Goal: Information Seeking & Learning: Learn about a topic

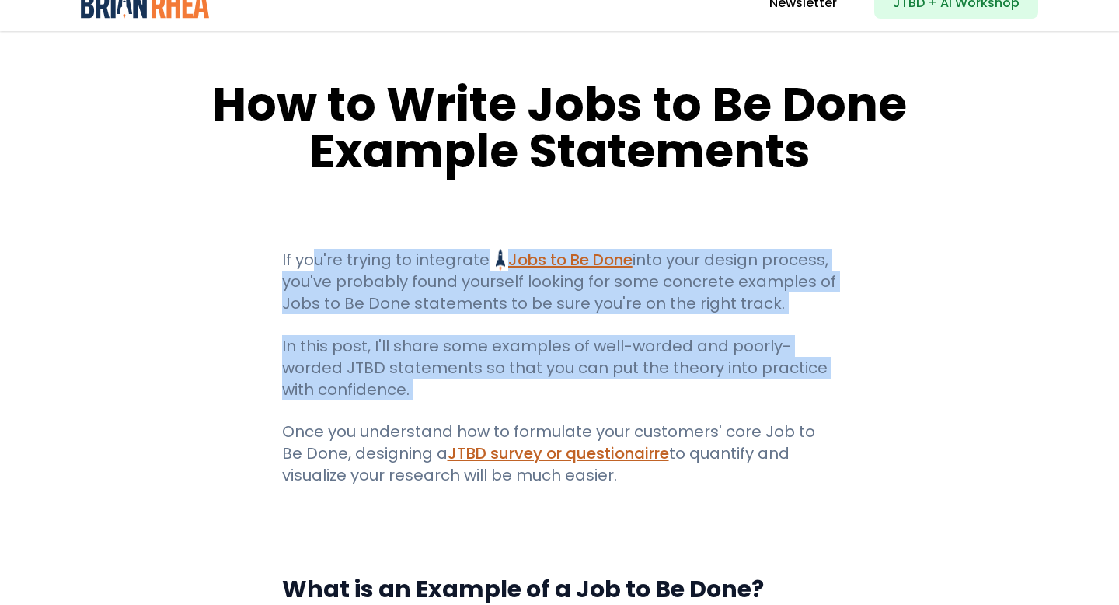
drag, startPoint x: 292, startPoint y: 252, endPoint x: 147, endPoint y: 426, distance: 226.8
drag, startPoint x: 154, startPoint y: 412, endPoint x: 208, endPoint y: 236, distance: 183.7
drag, startPoint x: 208, startPoint y: 237, endPoint x: 170, endPoint y: 383, distance: 150.8
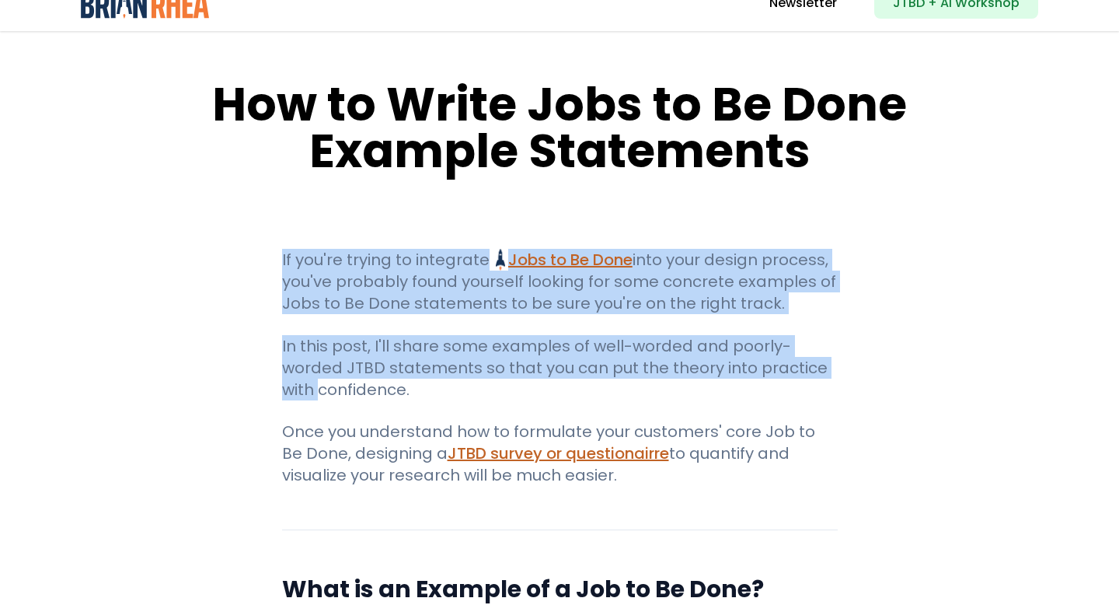
drag, startPoint x: 170, startPoint y: 383, endPoint x: 208, endPoint y: 236, distance: 152.5
drag, startPoint x: 208, startPoint y: 236, endPoint x: 184, endPoint y: 386, distance: 152.0
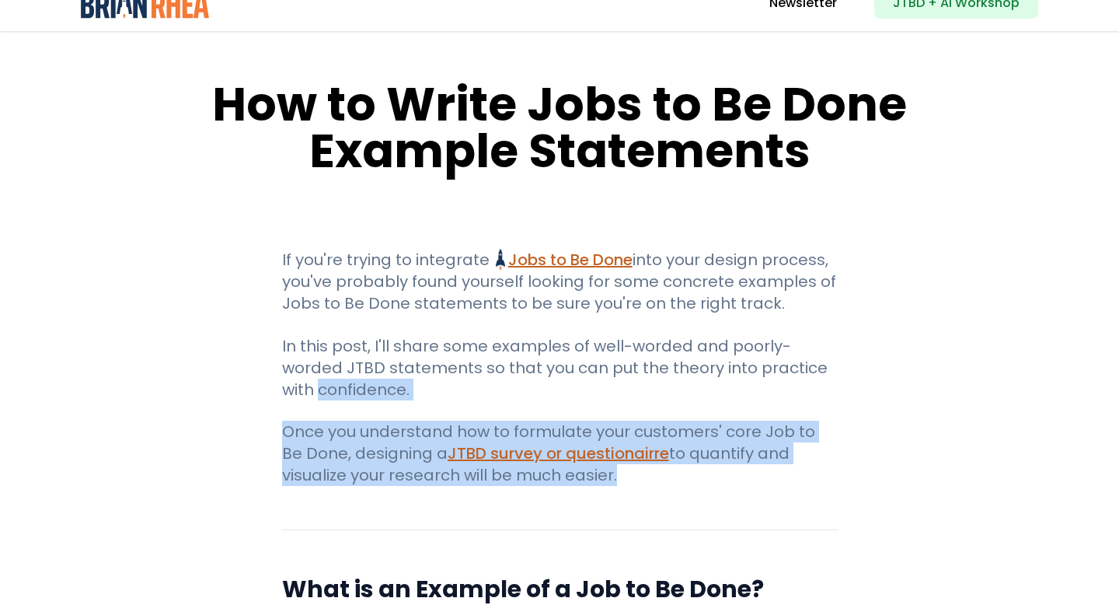
drag, startPoint x: 184, startPoint y: 386, endPoint x: 142, endPoint y: 522, distance: 143.1
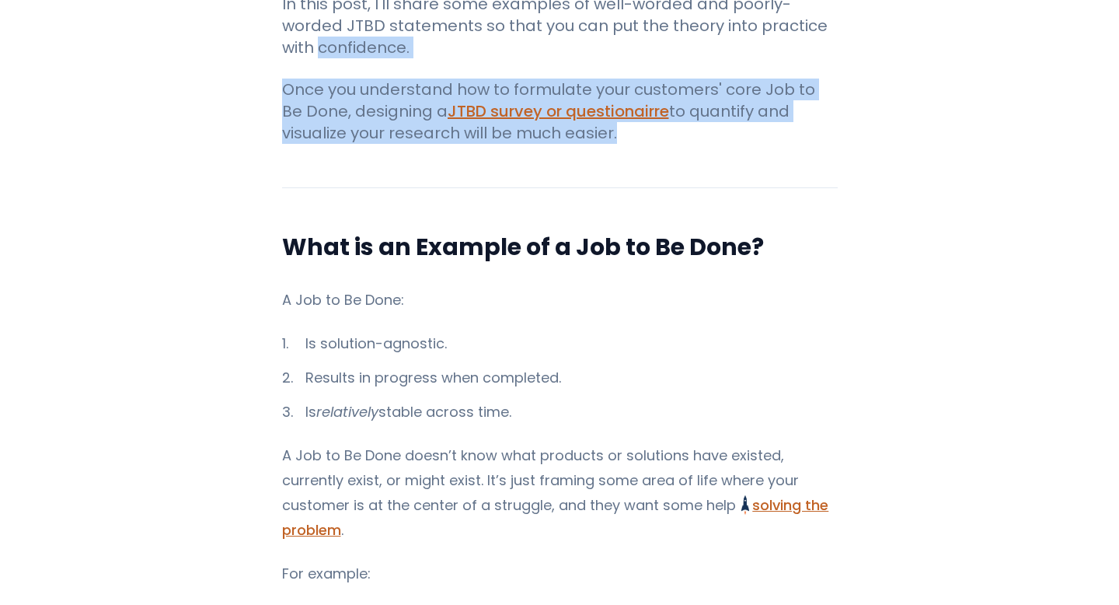
scroll to position [386, 0]
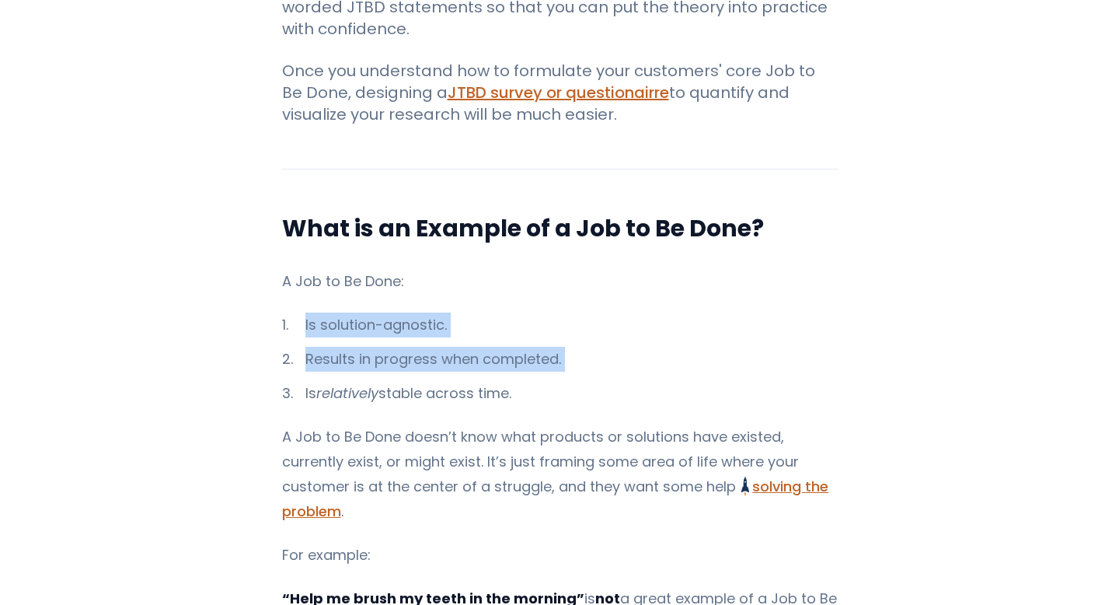
drag, startPoint x: 214, startPoint y: 321, endPoint x: 194, endPoint y: 477, distance: 157.6
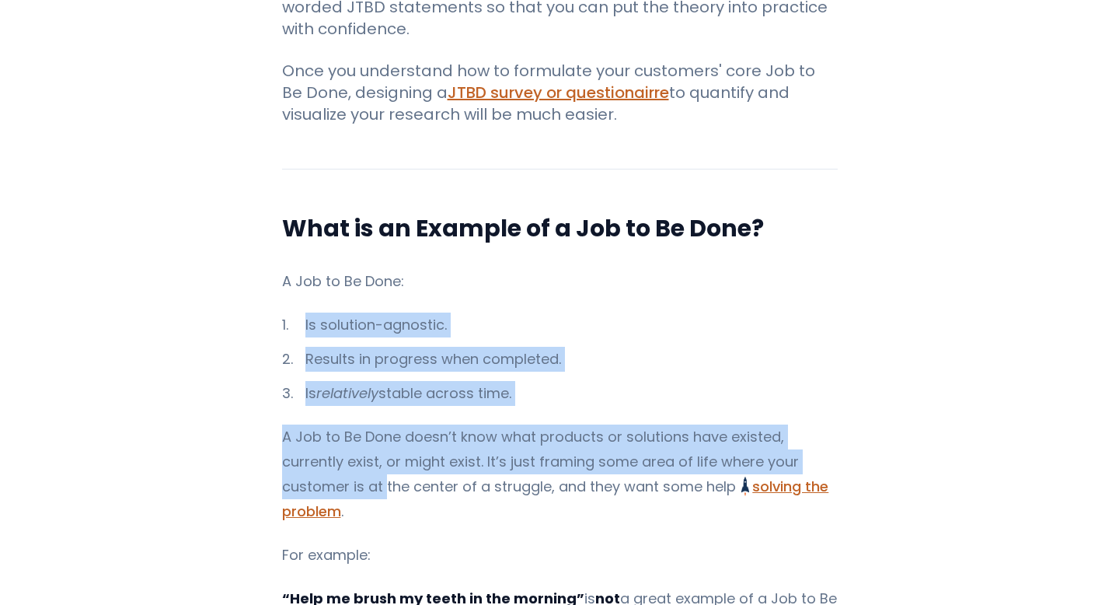
drag, startPoint x: 194, startPoint y: 478, endPoint x: 229, endPoint y: 299, distance: 182.2
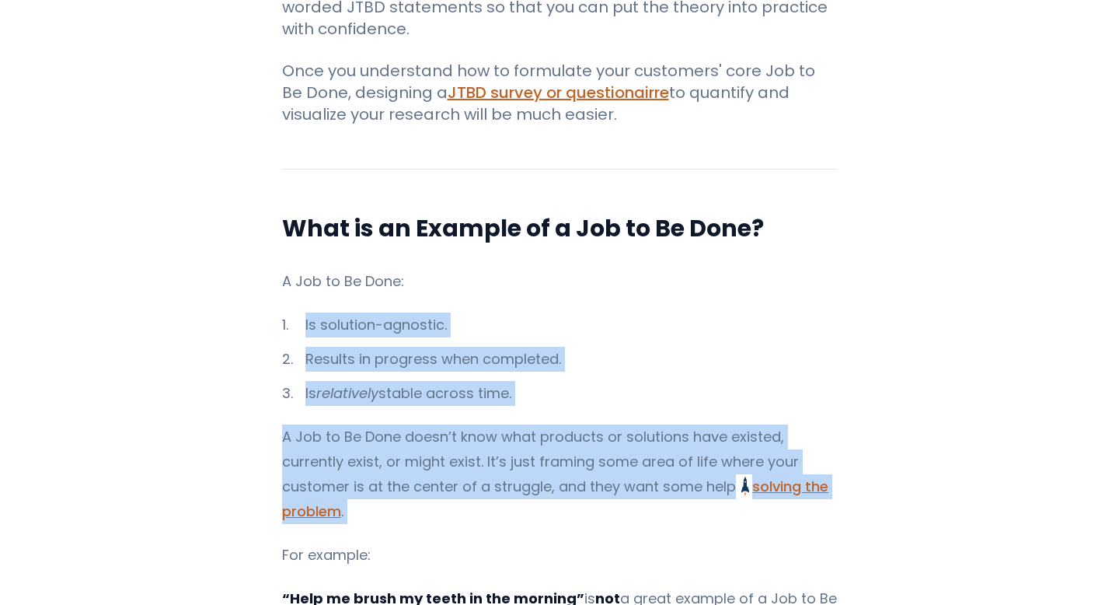
drag, startPoint x: 229, startPoint y: 299, endPoint x: 166, endPoint y: 533, distance: 241.6
drag, startPoint x: 166, startPoint y: 531, endPoint x: 221, endPoint y: 293, distance: 244.2
drag, startPoint x: 221, startPoint y: 293, endPoint x: 181, endPoint y: 500, distance: 210.5
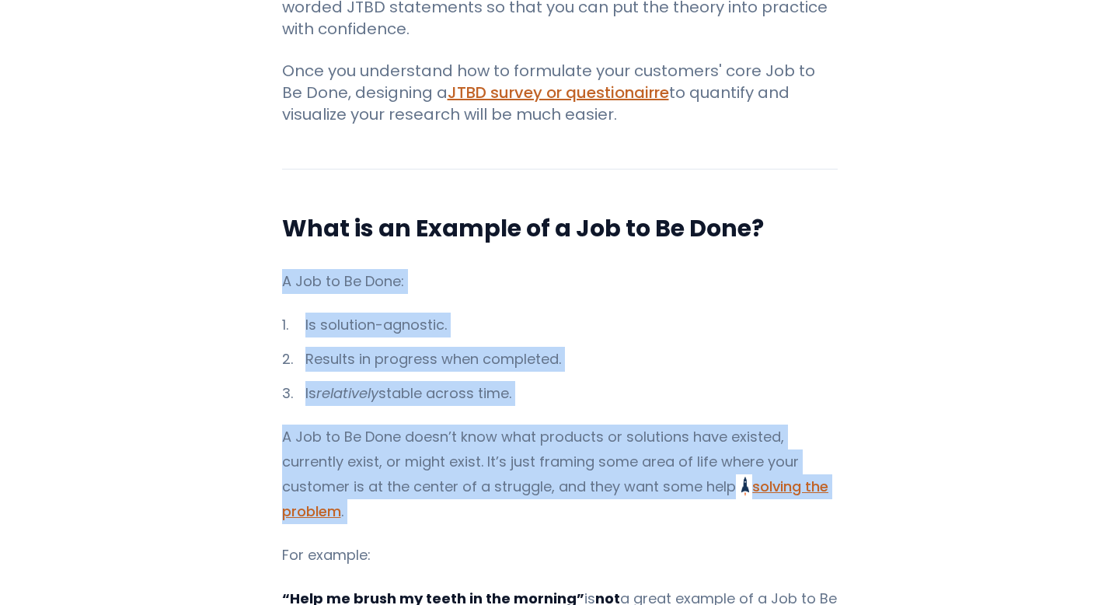
drag, startPoint x: 181, startPoint y: 500, endPoint x: 206, endPoint y: 328, distance: 173.6
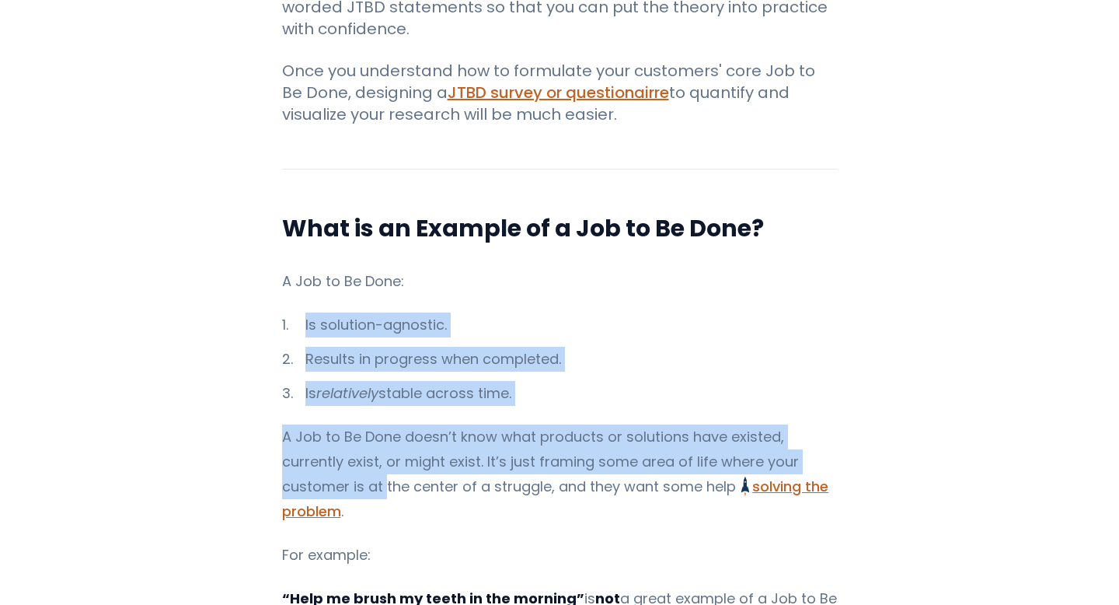
drag, startPoint x: 206, startPoint y: 328, endPoint x: 178, endPoint y: 477, distance: 151.1
drag, startPoint x: 178, startPoint y: 477, endPoint x: 209, endPoint y: 335, distance: 144.9
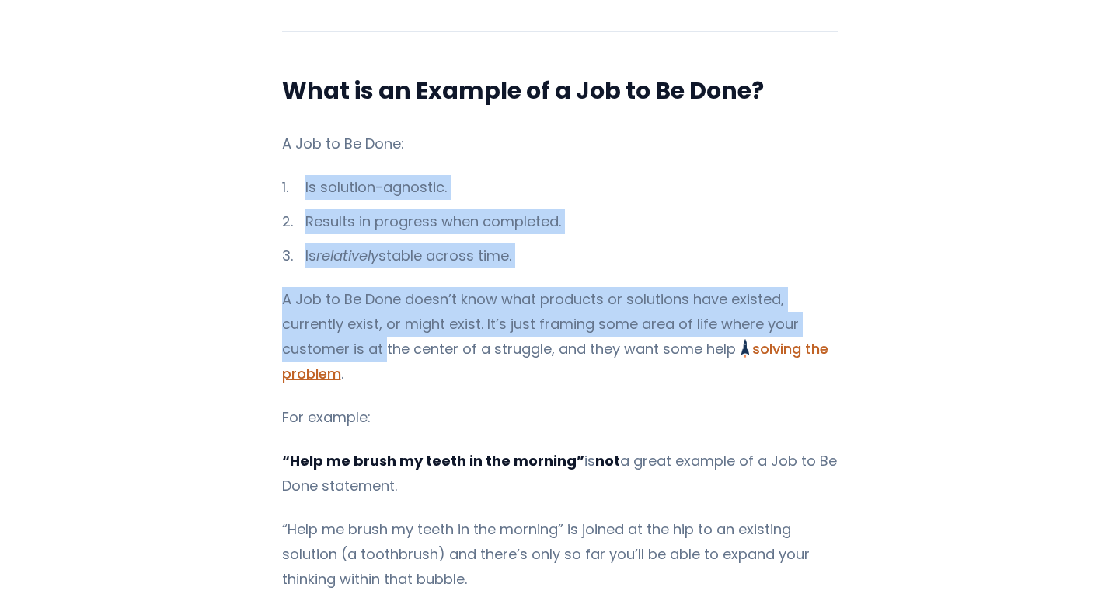
scroll to position [564, 0]
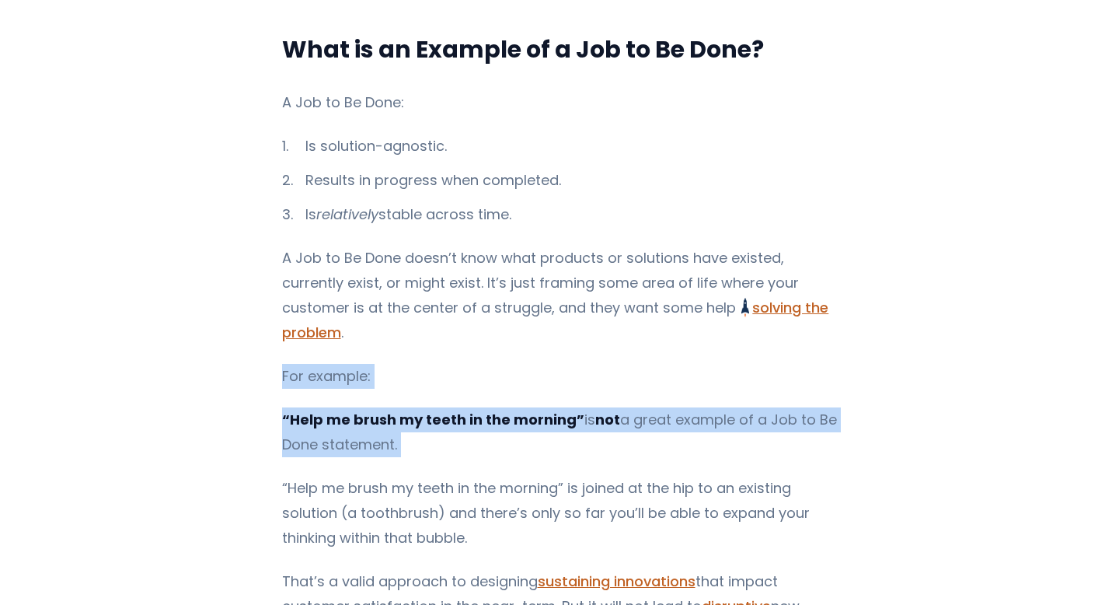
drag, startPoint x: 229, startPoint y: 339, endPoint x: 194, endPoint y: 517, distance: 181.4
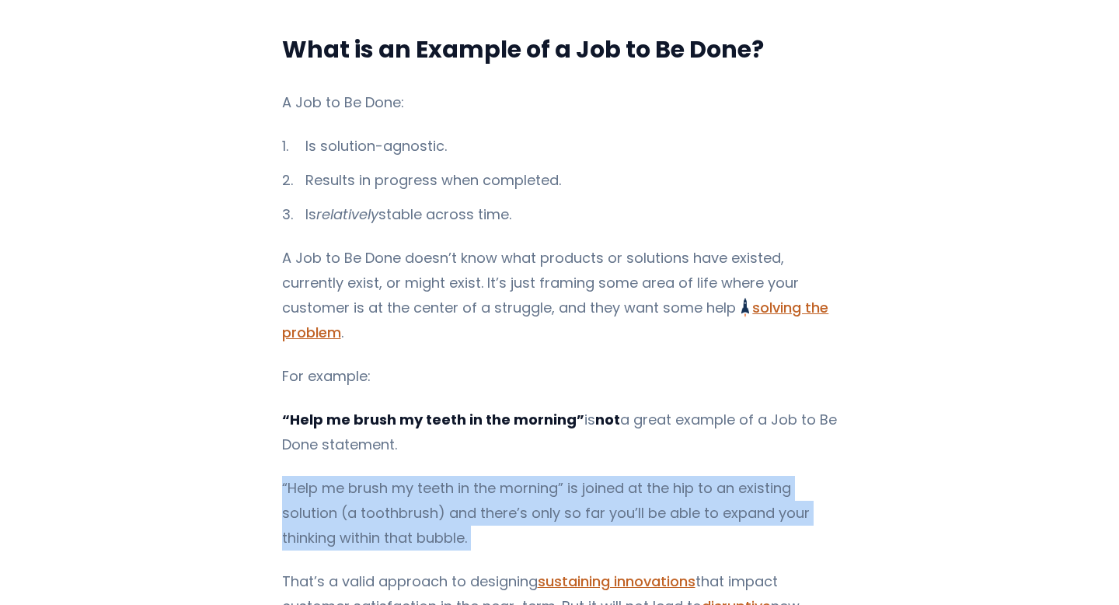
drag, startPoint x: 194, startPoint y: 517, endPoint x: 215, endPoint y: 410, distance: 108.5
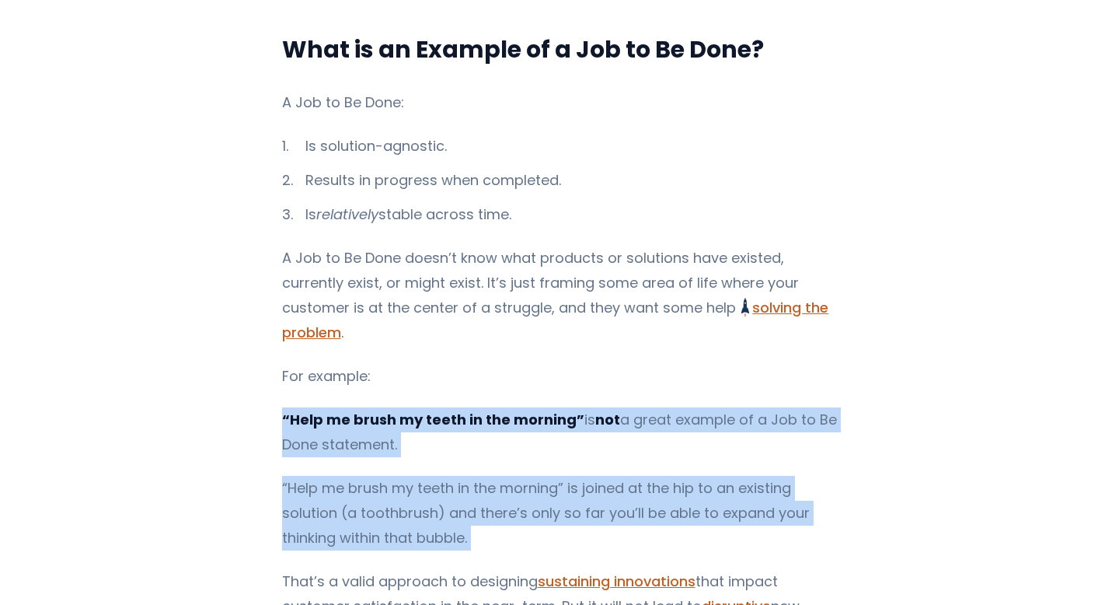
drag, startPoint x: 228, startPoint y: 393, endPoint x: 209, endPoint y: 574, distance: 182.1
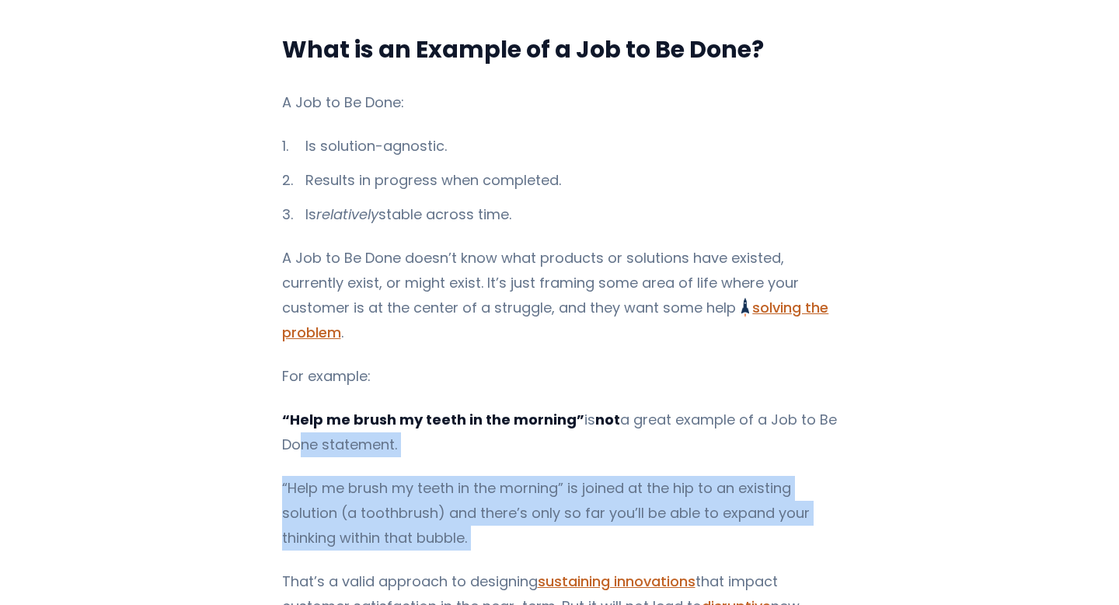
drag, startPoint x: 211, startPoint y: 563, endPoint x: 288, endPoint y: 423, distance: 159.7
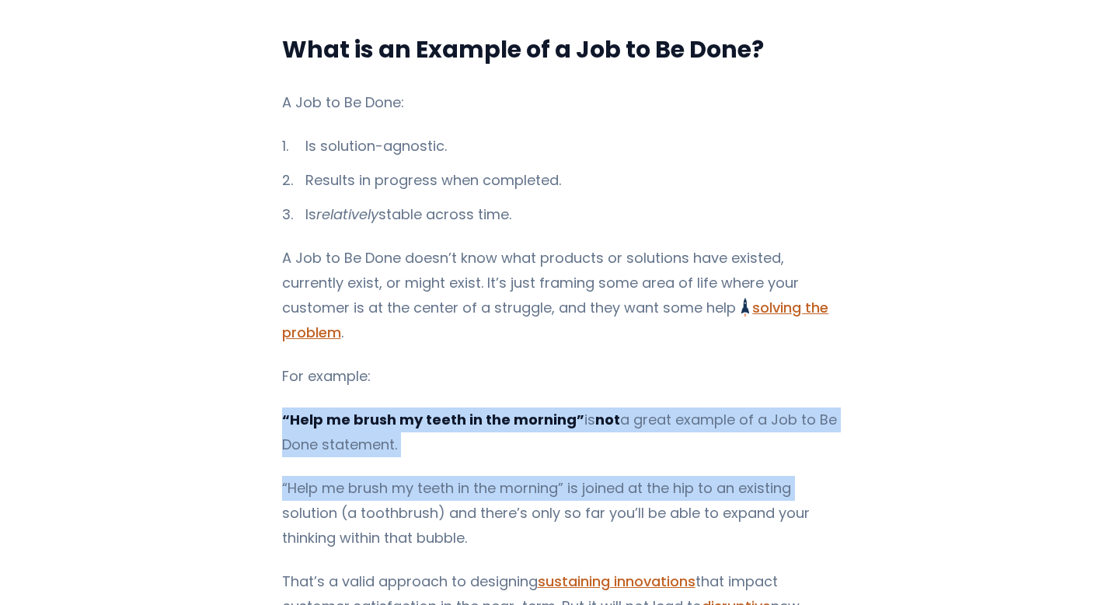
drag, startPoint x: 281, startPoint y: 379, endPoint x: 246, endPoint y: 535, distance: 159.2
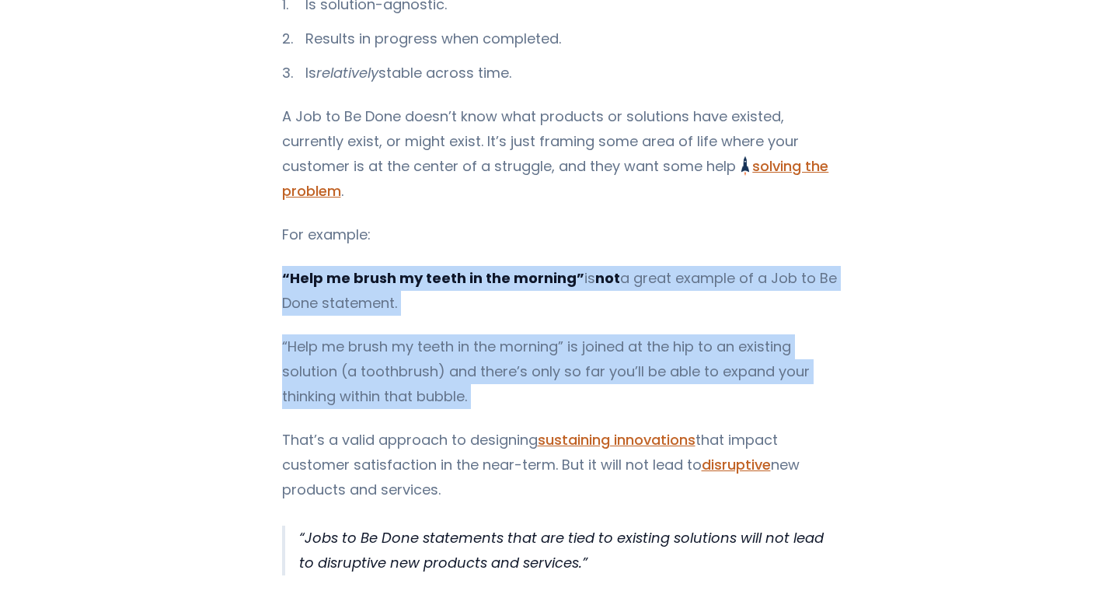
scroll to position [778, 0]
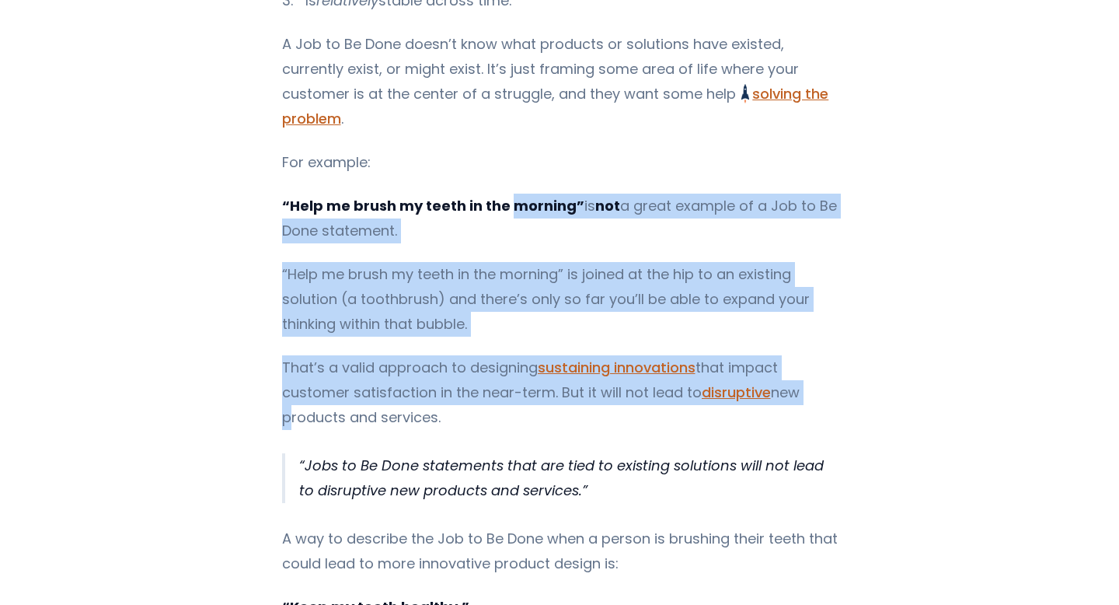
drag, startPoint x: 499, startPoint y: 190, endPoint x: 253, endPoint y: 395, distance: 319.6
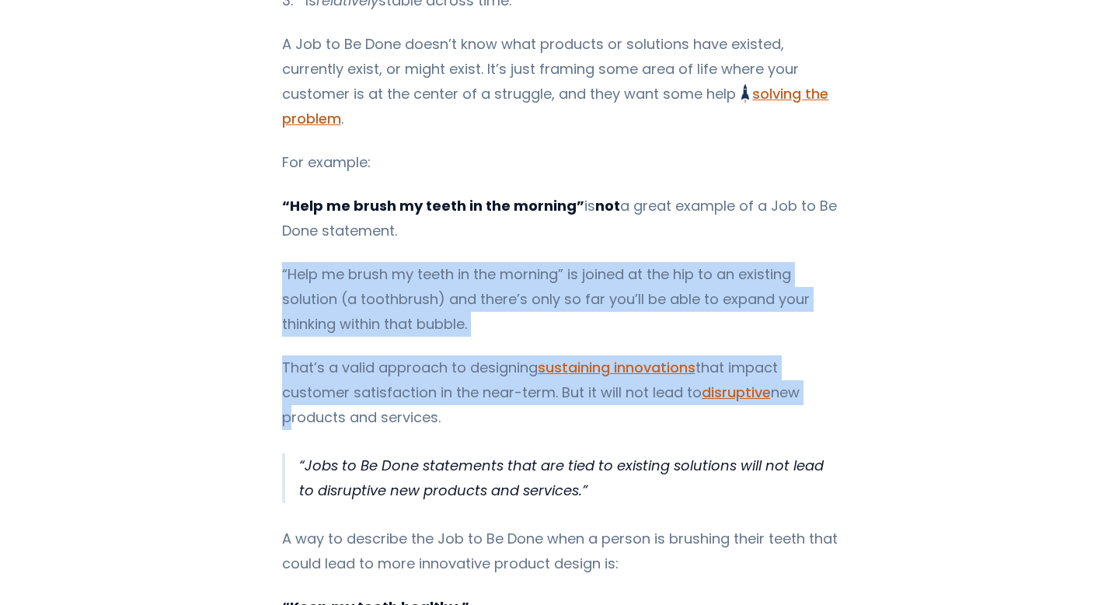
drag, startPoint x: 253, startPoint y: 395, endPoint x: 247, endPoint y: 248, distance: 147.1
drag, startPoint x: 245, startPoint y: 267, endPoint x: 218, endPoint y: 422, distance: 157.7
drag, startPoint x: 218, startPoint y: 422, endPoint x: 262, endPoint y: 229, distance: 197.6
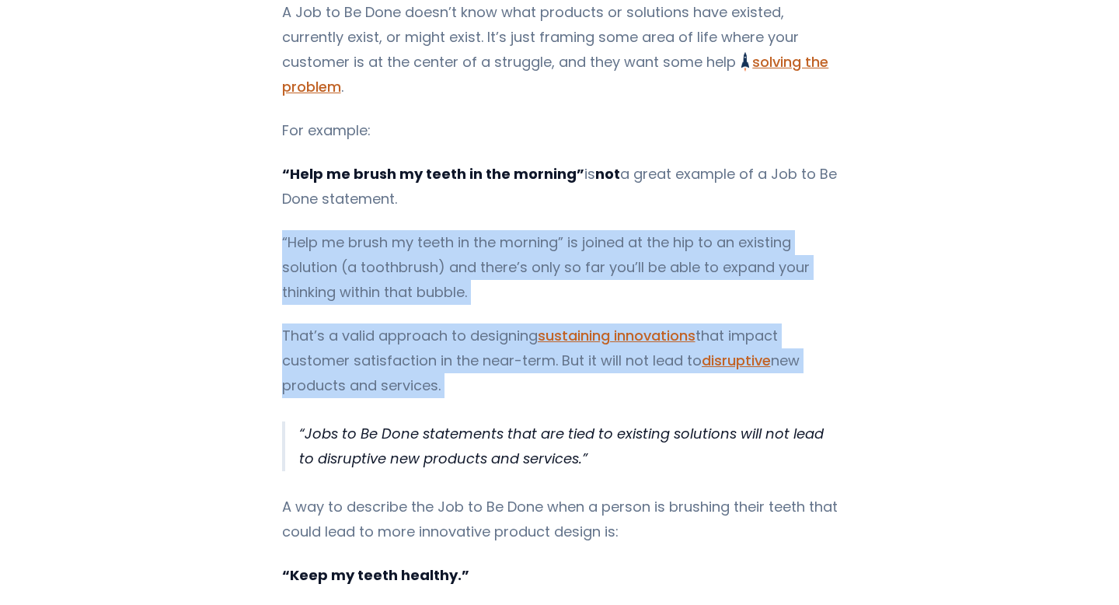
scroll to position [848, 0]
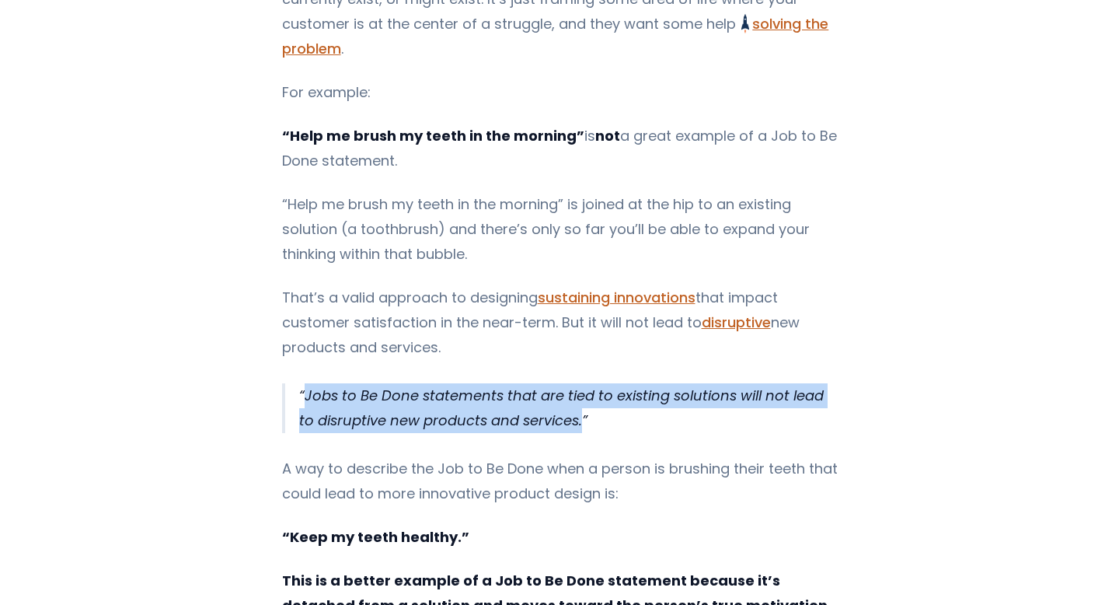
drag, startPoint x: 282, startPoint y: 355, endPoint x: 272, endPoint y: 442, distance: 87.7
drag, startPoint x: 278, startPoint y: 352, endPoint x: 240, endPoint y: 473, distance: 126.4
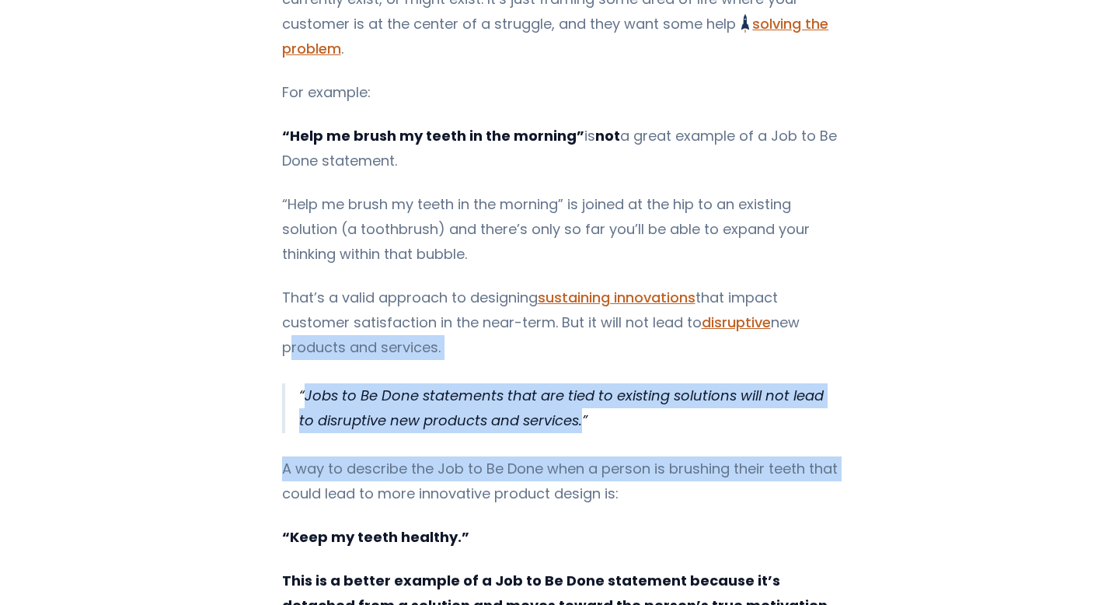
drag, startPoint x: 240, startPoint y: 473, endPoint x: 269, endPoint y: 327, distance: 148.2
drag, startPoint x: 269, startPoint y: 327, endPoint x: 213, endPoint y: 484, distance: 166.0
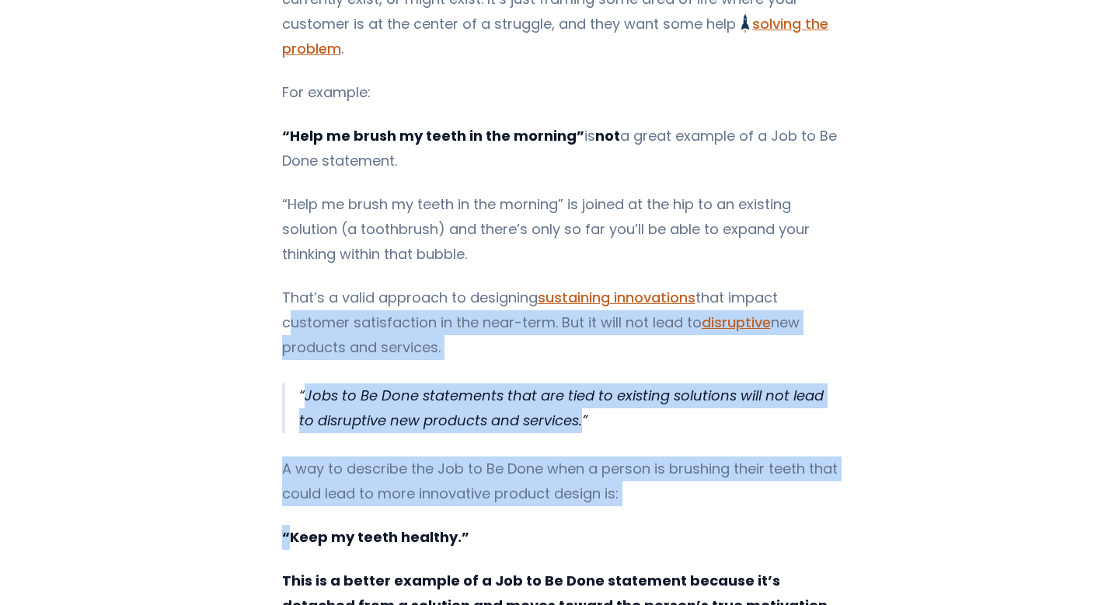
drag, startPoint x: 213, startPoint y: 484, endPoint x: 262, endPoint y: 292, distance: 197.4
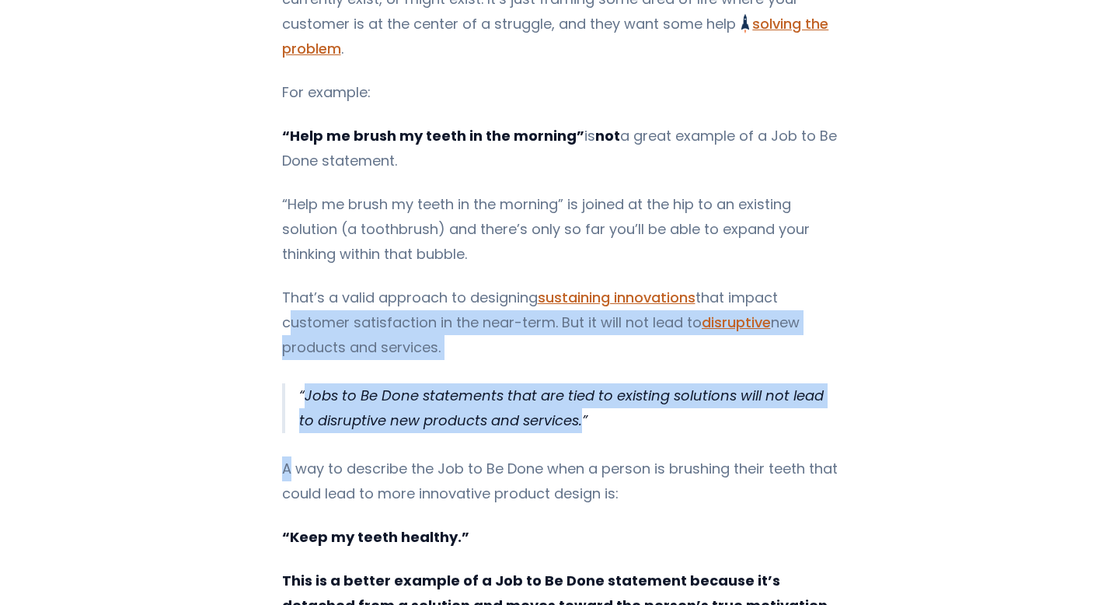
drag, startPoint x: 262, startPoint y: 292, endPoint x: 208, endPoint y: 491, distance: 205.4
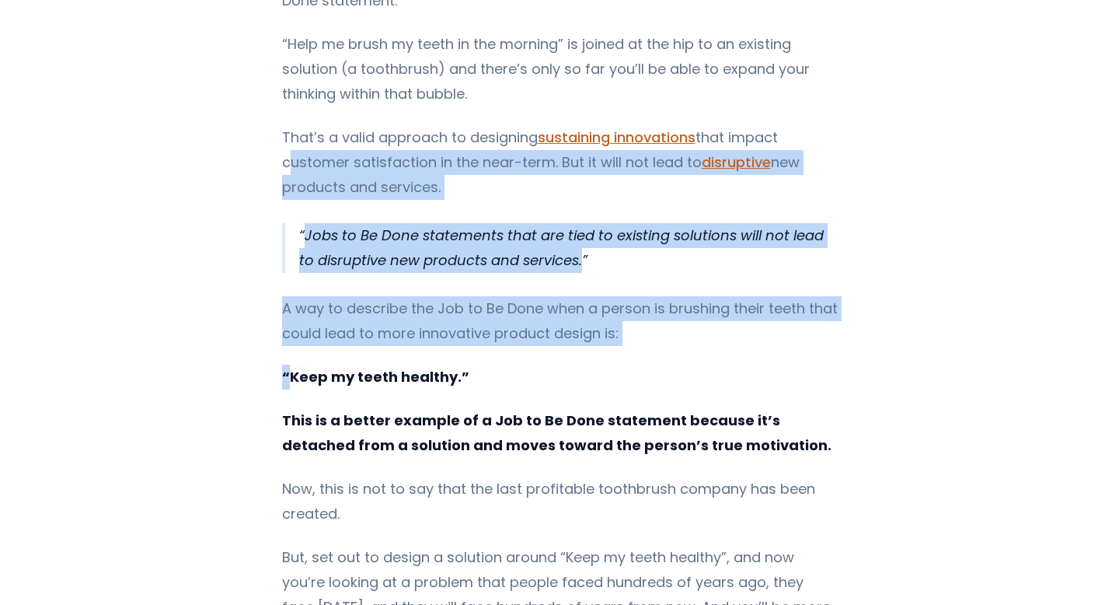
scroll to position [1165, 0]
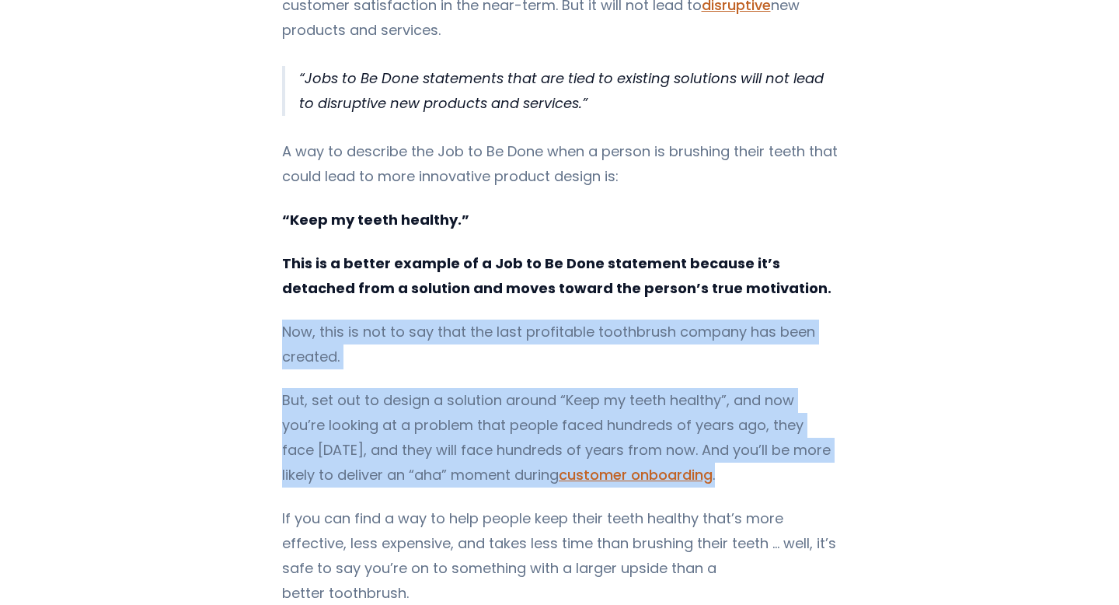
drag, startPoint x: 577, startPoint y: 288, endPoint x: 662, endPoint y: 440, distance: 174.3
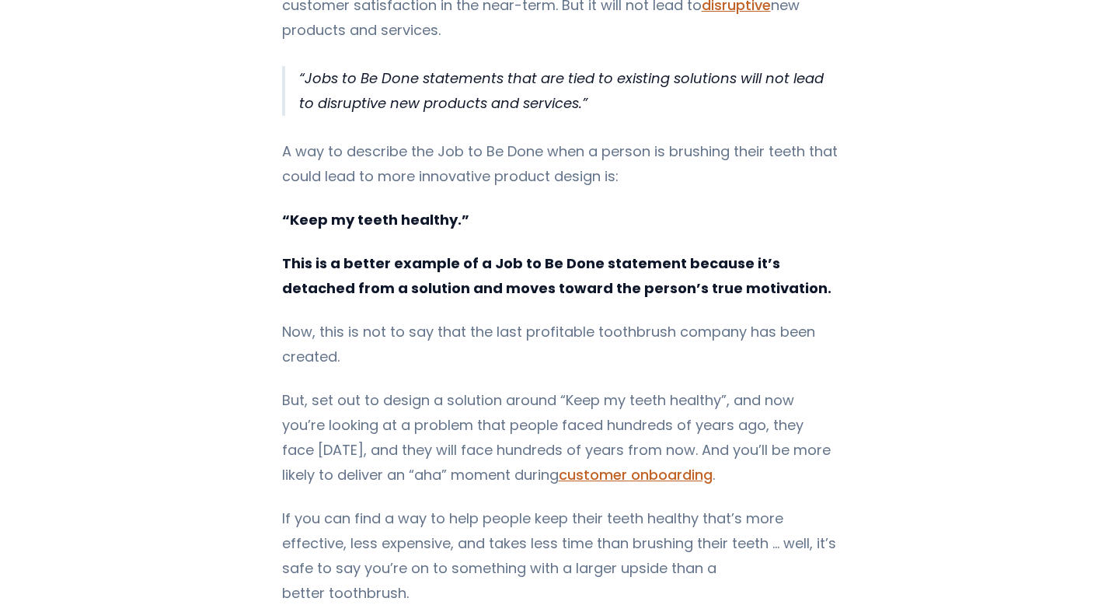
click at [683, 417] on p "But, set out to design a solution around “Keep my teeth healthy”, and now you’r…" at bounding box center [560, 438] width 556 height 100
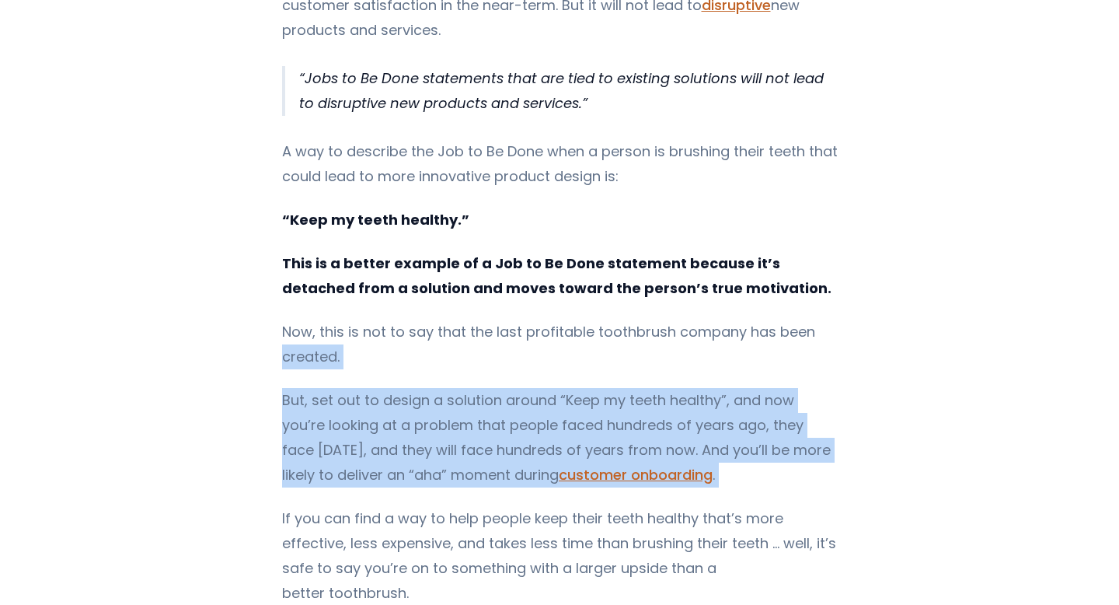
drag
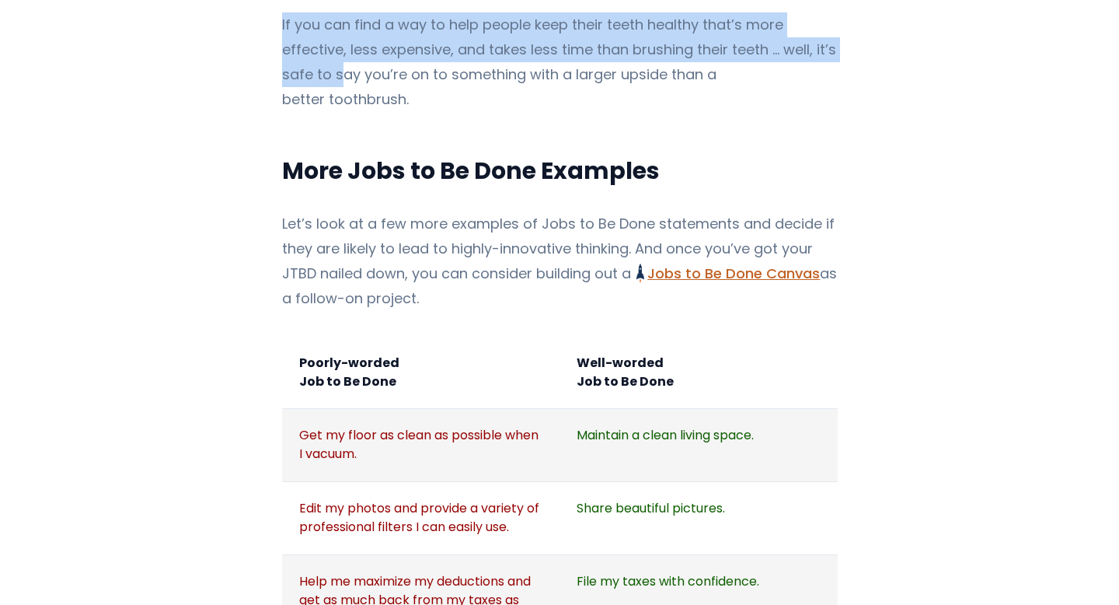
scroll to position [1706, 0]
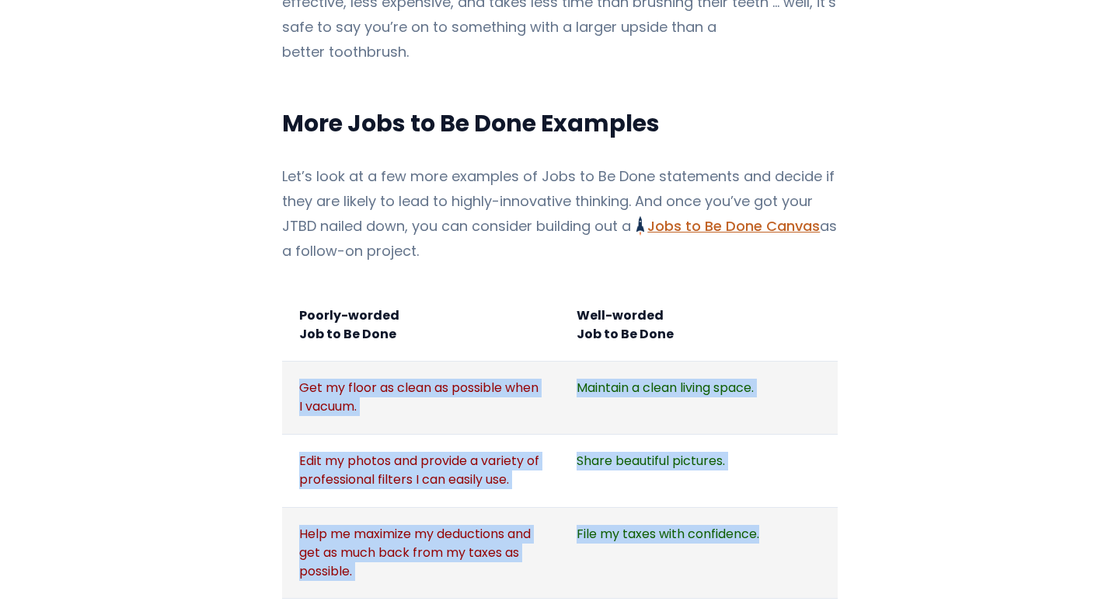
click at [680, 517] on tbody "Poorly-worded Job to Be Done Well-worded Job to Be Done Get my floor as clean a…" at bounding box center [560, 488] width 556 height 401
click at [776, 301] on tbody "Poorly-worded Job to Be Done Well-worded Job to Be Done Get my floor as clean a…" at bounding box center [560, 488] width 556 height 401
click at [749, 490] on tbody "Poorly-worded Job to Be Done Well-worded Job to Be Done Get my floor as clean a…" at bounding box center [560, 488] width 556 height 401
click at [795, 288] on tbody "Poorly-worded Job to Be Done Well-worded Job to Be Done Get my floor as clean a…" at bounding box center [560, 488] width 556 height 401
click at [763, 501] on tbody "Poorly-worded Job to Be Done Well-worded Job to Be Done Get my floor as clean a…" at bounding box center [560, 488] width 556 height 401
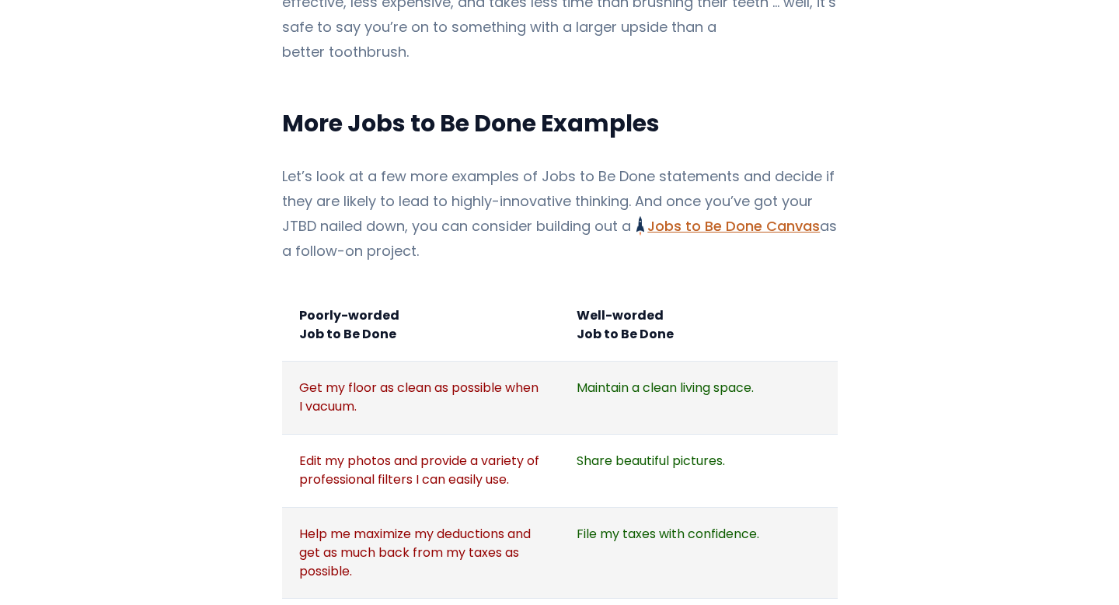
click at [755, 507] on td "File my taxes with confidence." at bounding box center [699, 553] width 278 height 92
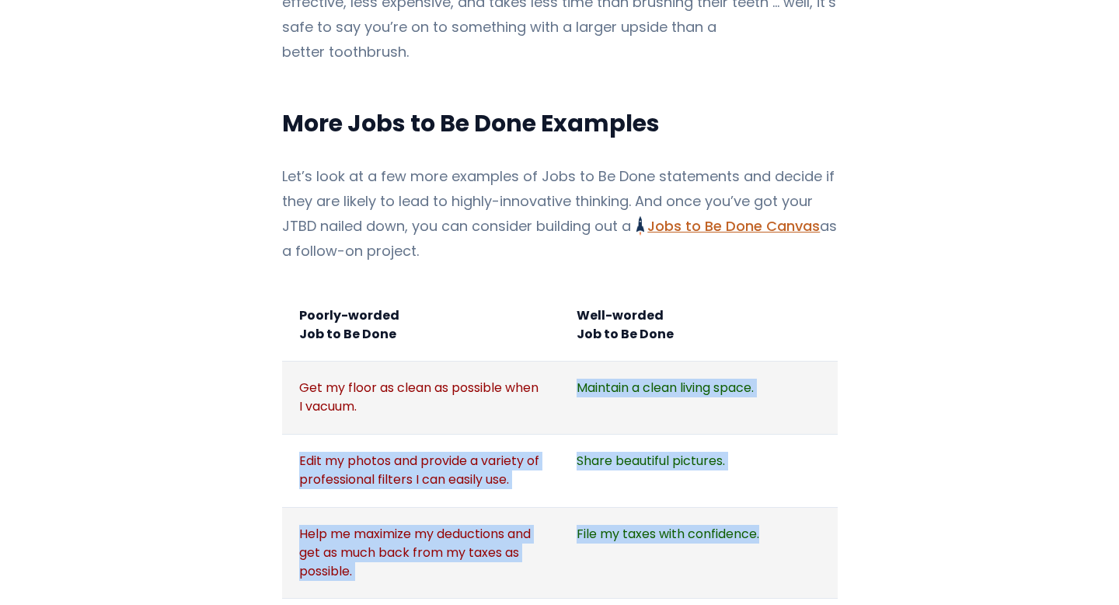
click at [566, 511] on tbody "Poorly-worded Job to Be Done Well-worded Job to Be Done Get my floor as clean a…" at bounding box center [560, 488] width 556 height 401
click at [609, 295] on tbody "Poorly-worded Job to Be Done Well-worded Job to Be Done Get my floor as clean a…" at bounding box center [560, 488] width 556 height 401
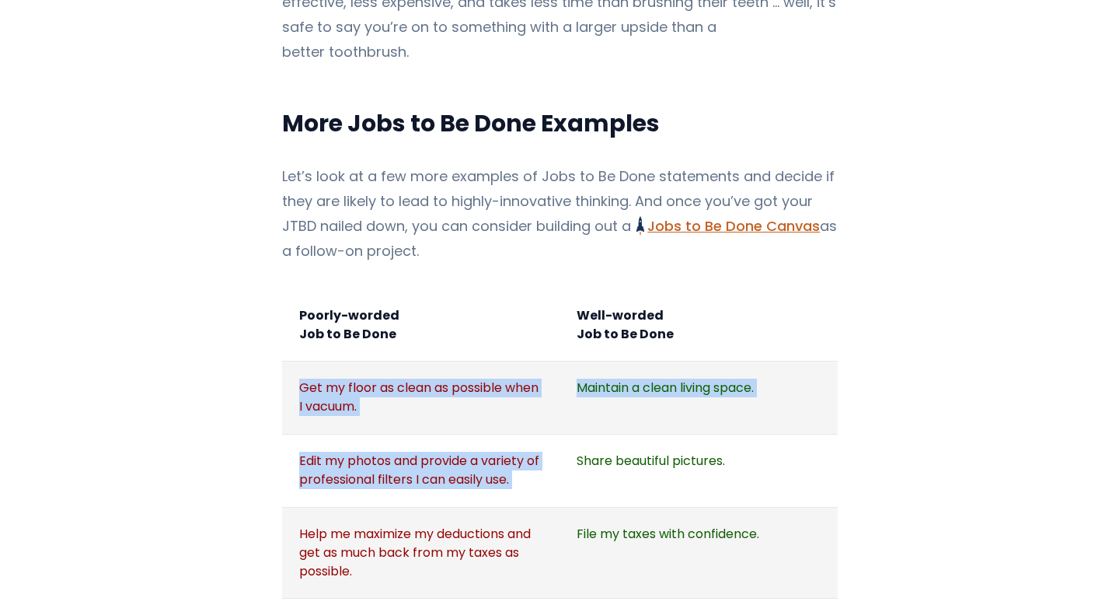
click at [560, 491] on tbody "Poorly-worded Job to Be Done Well-worded Job to Be Done Get my floor as clean a…" at bounding box center [560, 488] width 556 height 401
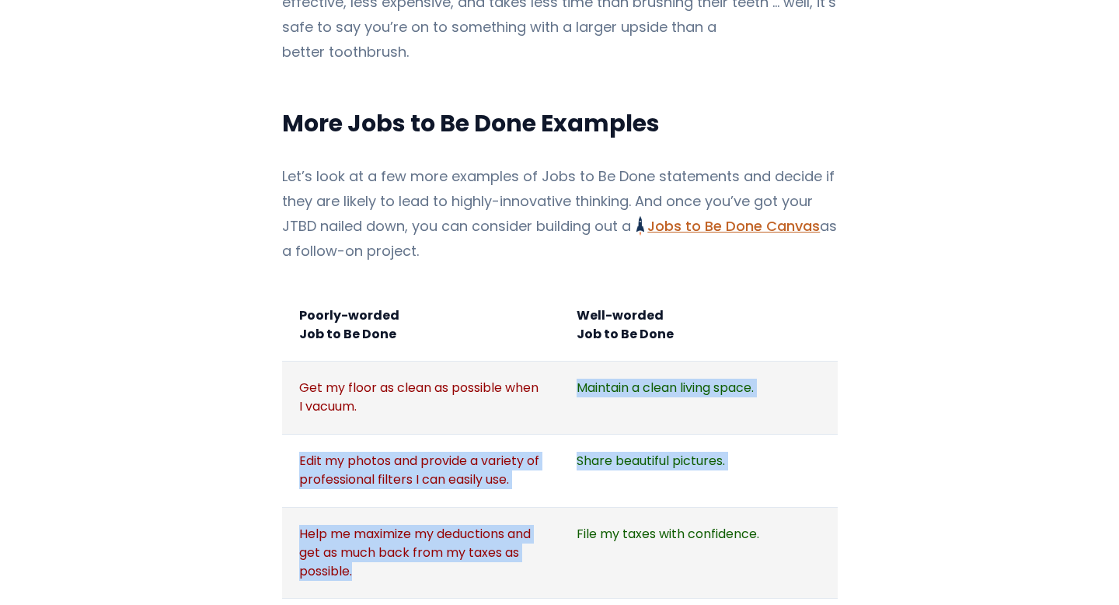
click at [545, 358] on tbody "Poorly-worded Job to Be Done Well-worded Job to Be Done Get my floor as clean a…" at bounding box center [560, 488] width 556 height 401
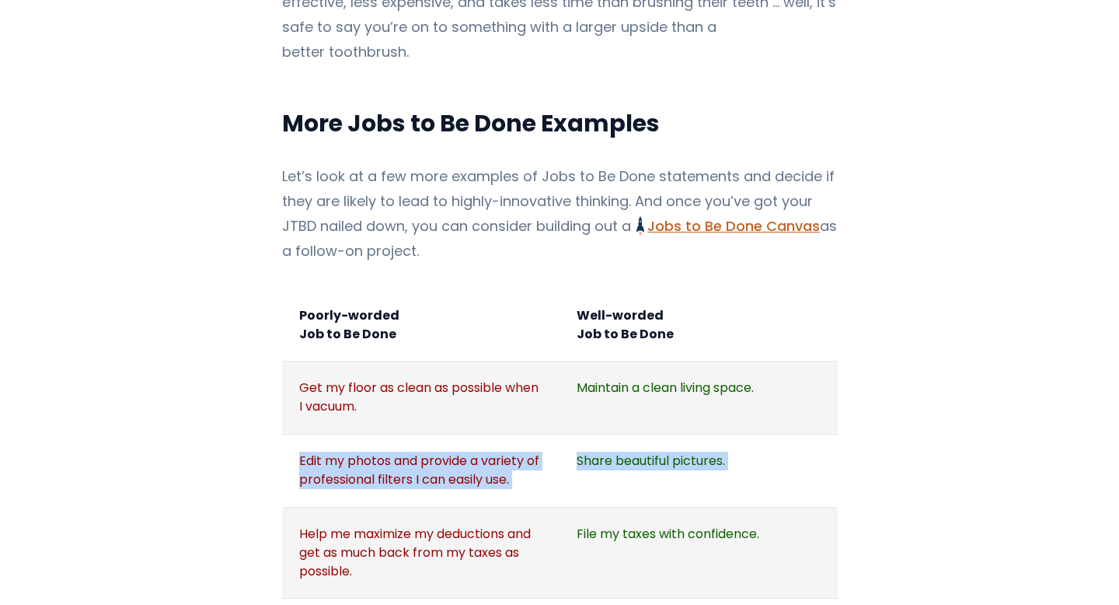
click at [557, 498] on tbody "Poorly-worded Job to Be Done Well-worded Job to Be Done Get my floor as clean a…" at bounding box center [560, 488] width 556 height 401
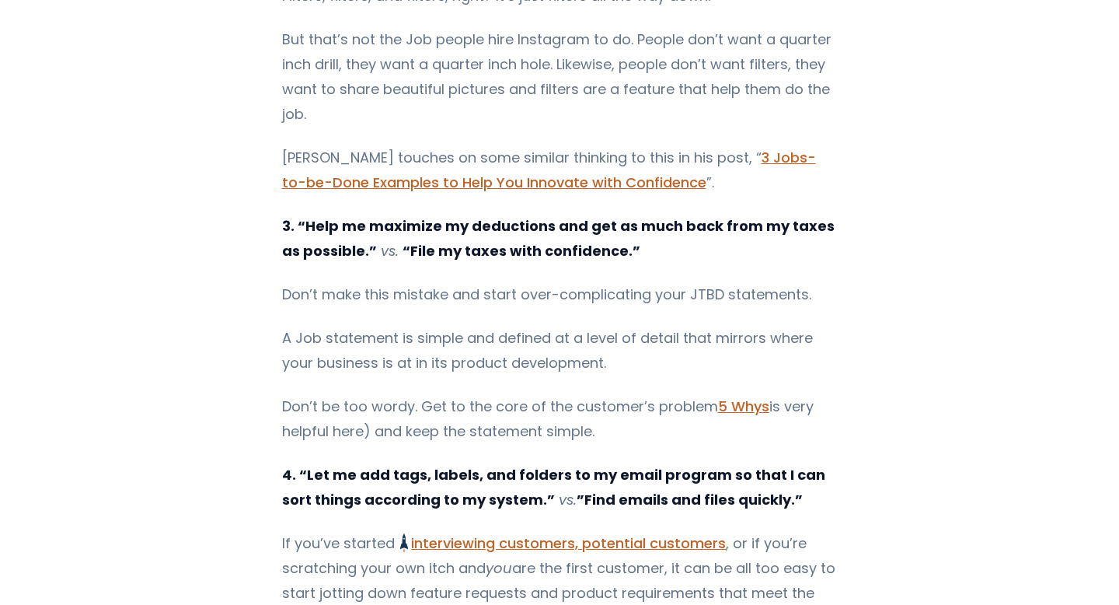
scroll to position [3008, 0]
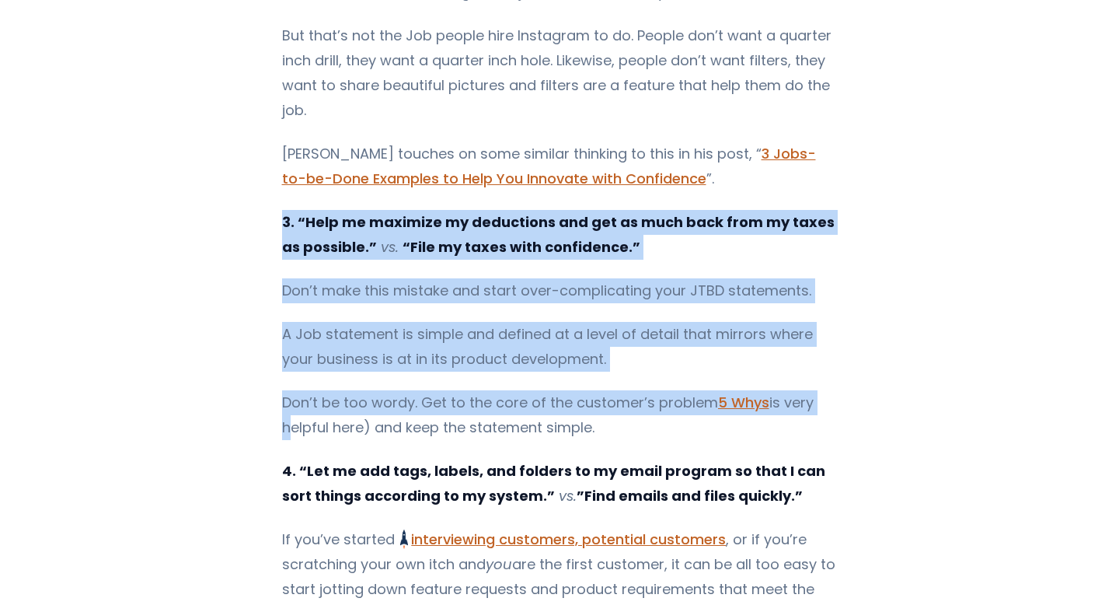
drag, startPoint x: 307, startPoint y: 157, endPoint x: 222, endPoint y: 385, distance: 243.0
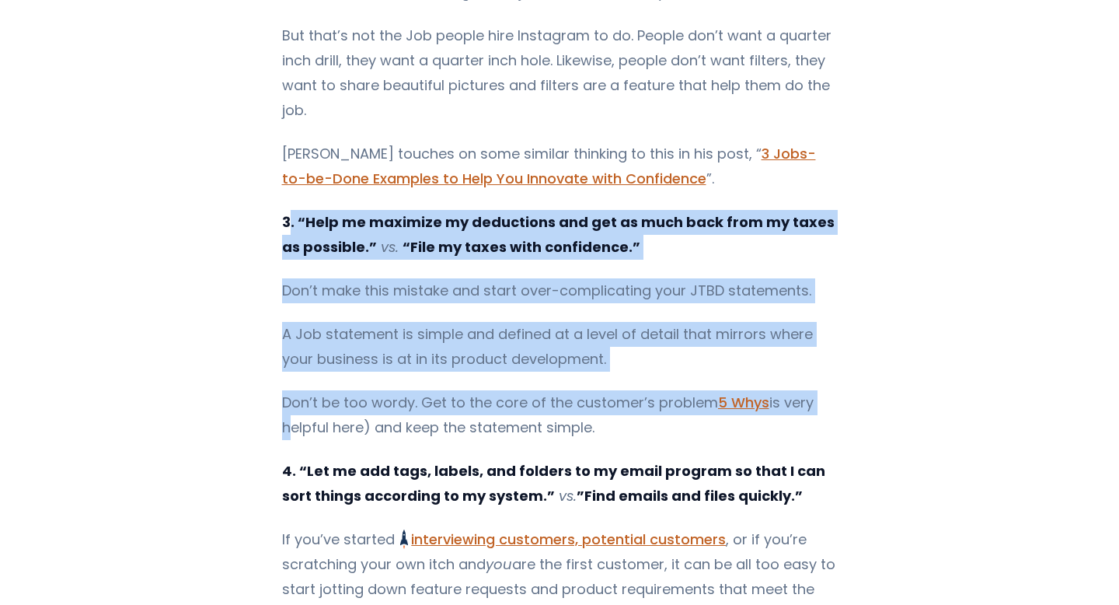
drag, startPoint x: 228, startPoint y: 386, endPoint x: 279, endPoint y: 170, distance: 222.1
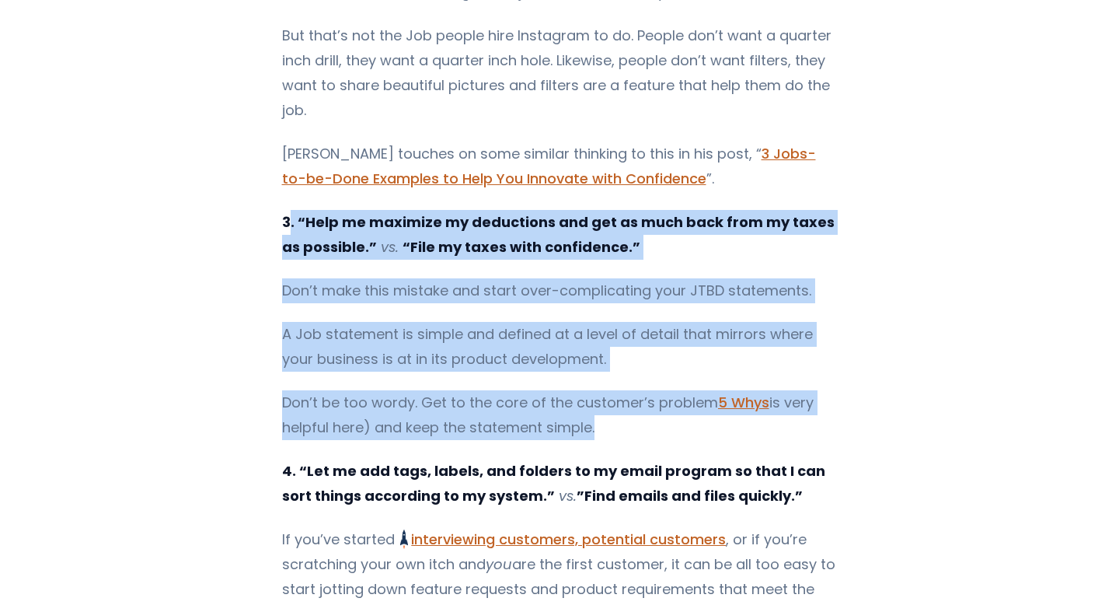
drag, startPoint x: 278, startPoint y: 169, endPoint x: 199, endPoint y: 423, distance: 266.3
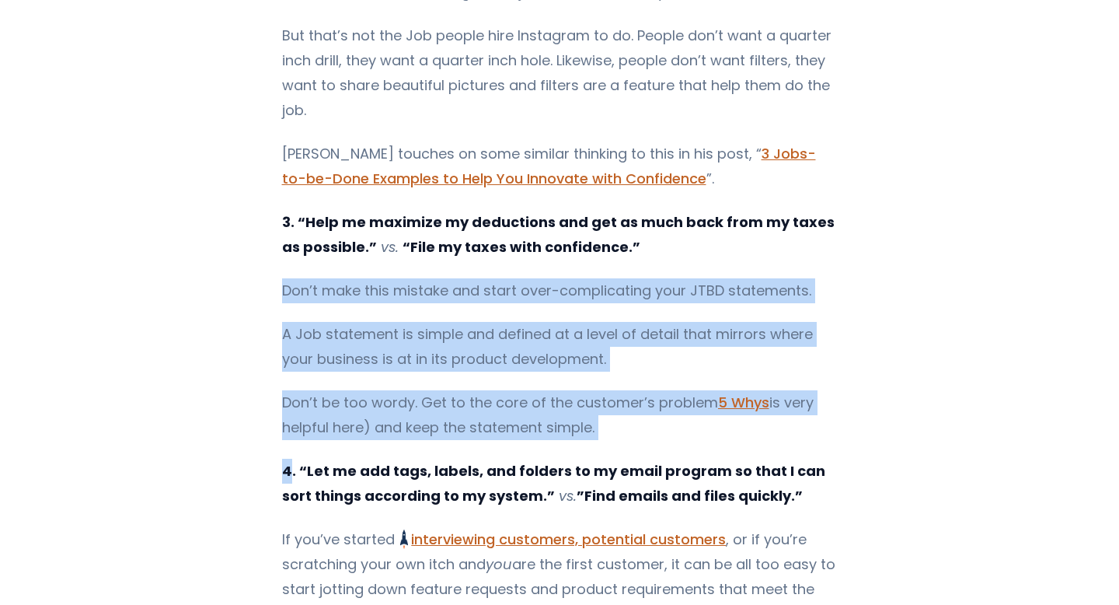
drag, startPoint x: 199, startPoint y: 423, endPoint x: 213, endPoint y: 209, distance: 214.2
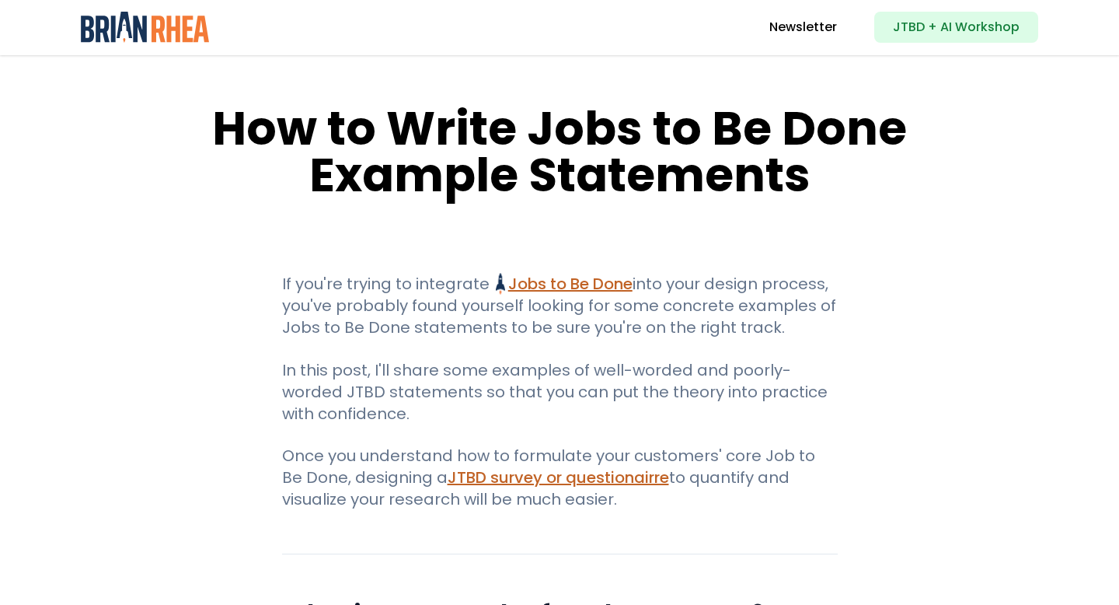
scroll to position [0, 0]
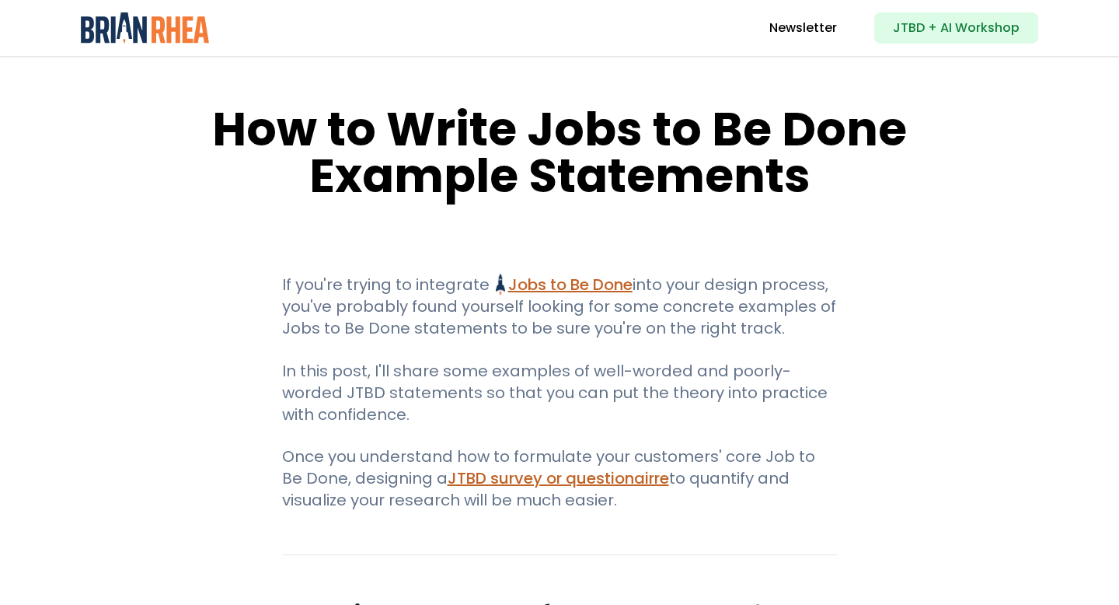
click at [418, 110] on h1 "How to Write Jobs to Be Done Example Statements" at bounding box center [560, 152] width 746 height 93
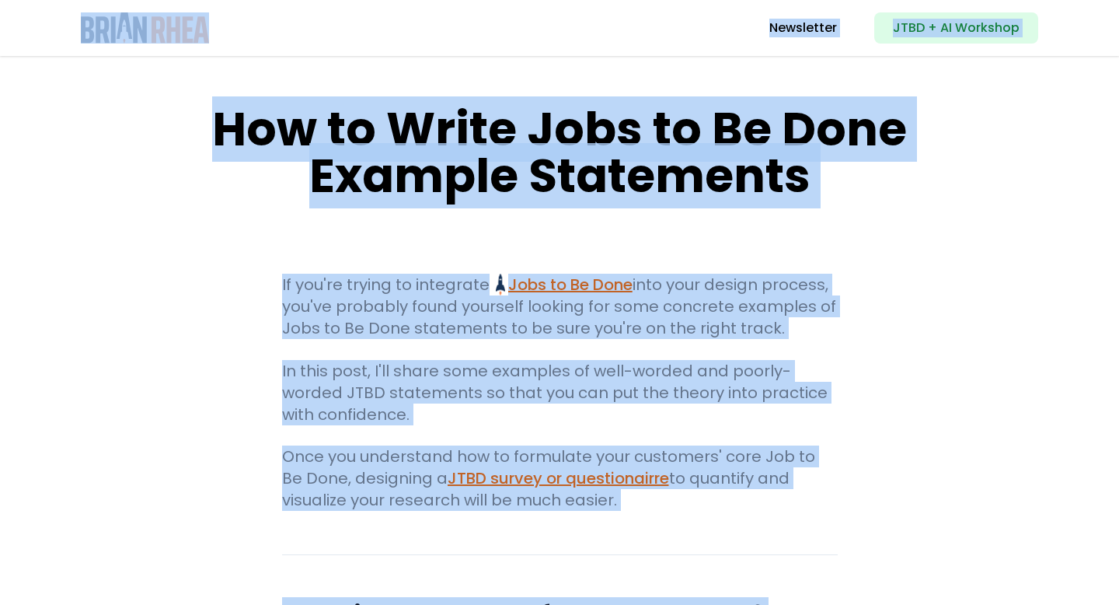
copy body "Brian Rhea Newsletter JTBD + AI Workshop Close menu Analytics Engagement Securi…"
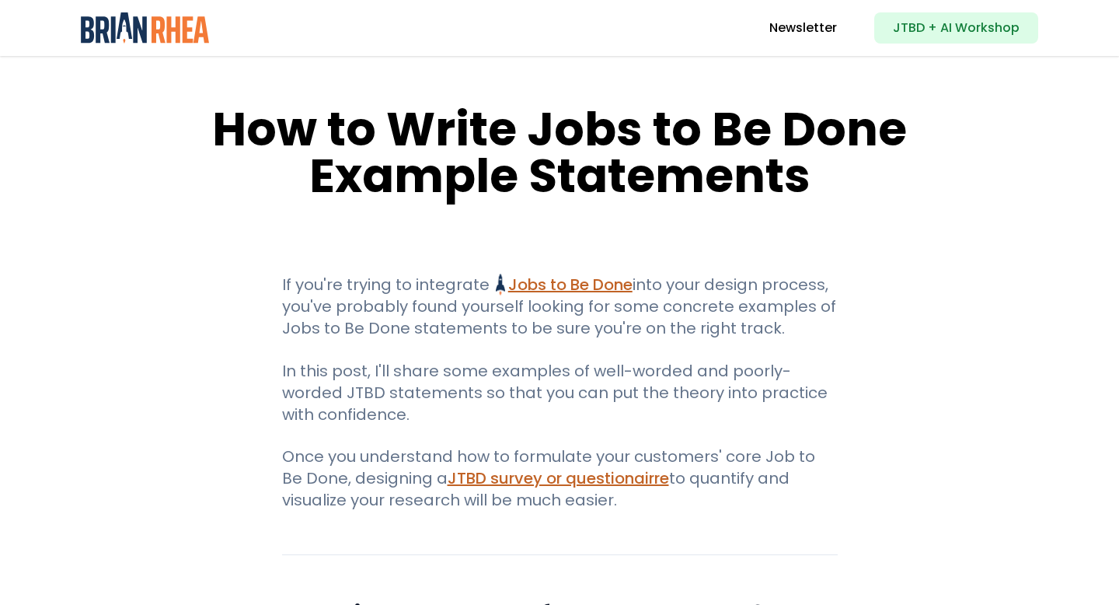
click at [431, 106] on h1 "How to Write Jobs to Be Done Example Statements" at bounding box center [560, 152] width 746 height 93
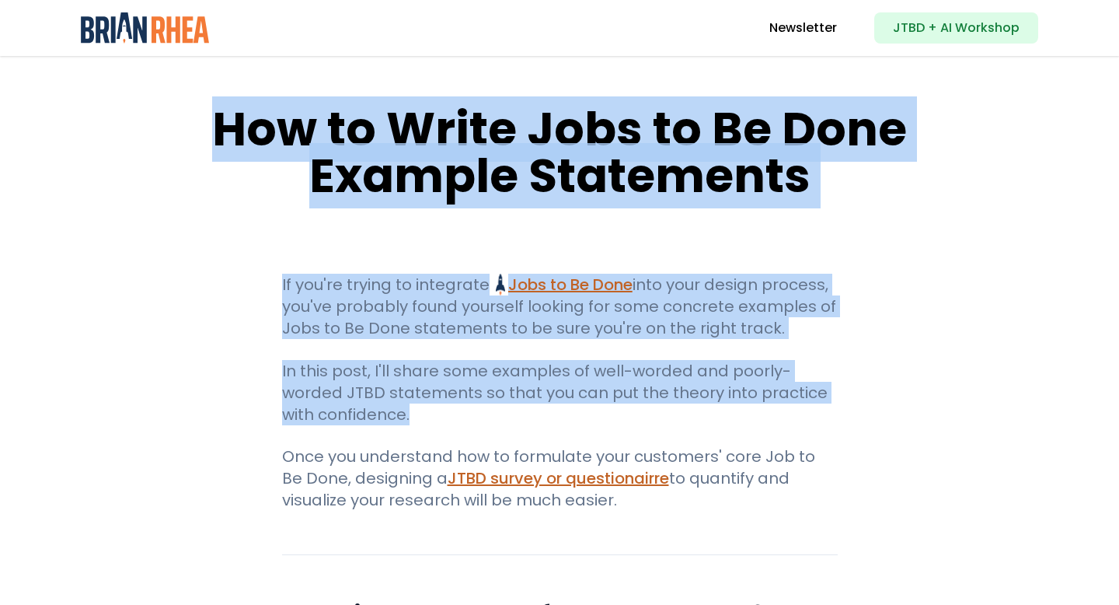
drag, startPoint x: 219, startPoint y: 127, endPoint x: 427, endPoint y: 452, distance: 385.6
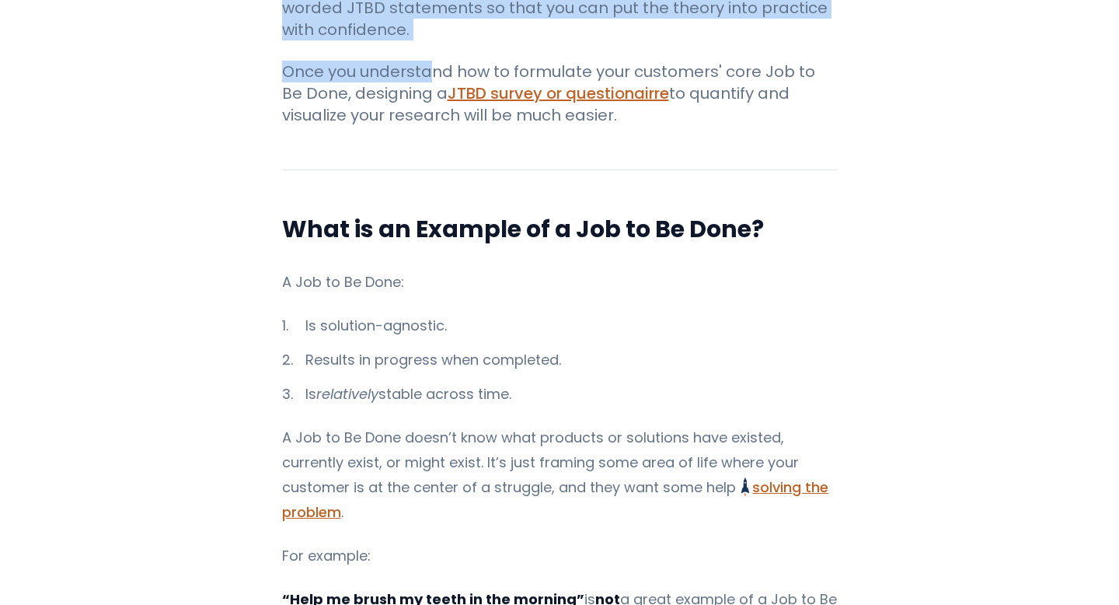
scroll to position [386, 0]
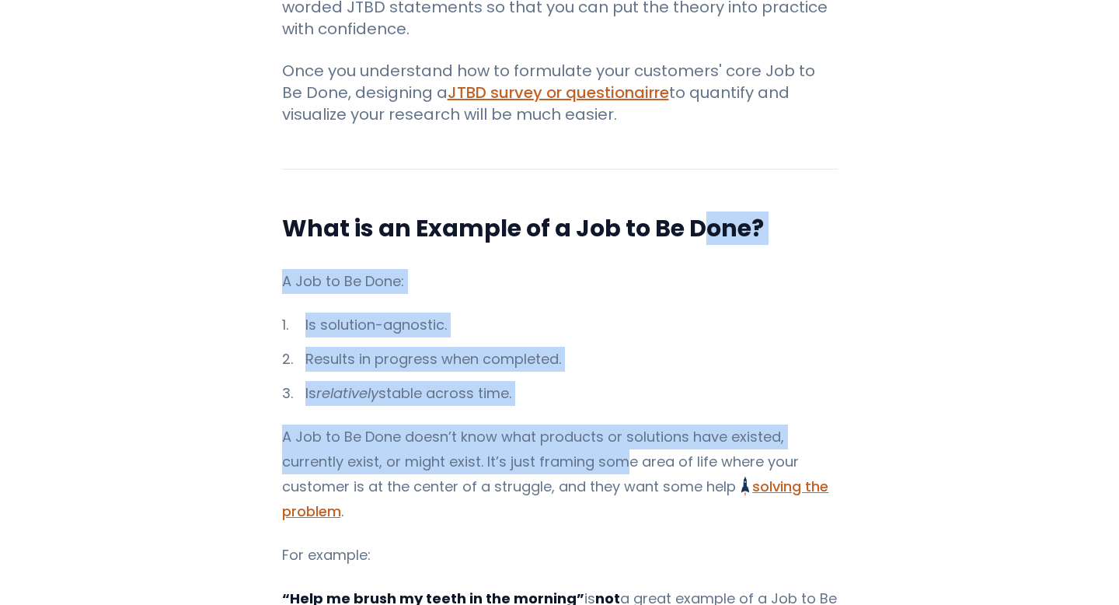
drag, startPoint x: 697, startPoint y: 227, endPoint x: 540, endPoint y: 522, distance: 334.2
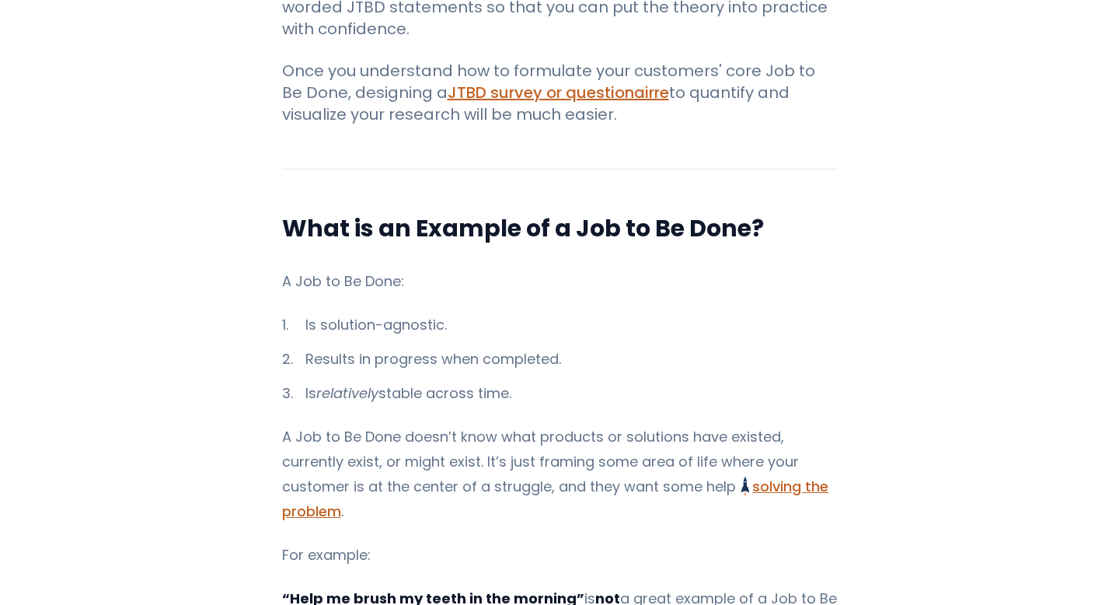
click at [763, 278] on p "A Job to Be Done:" at bounding box center [560, 281] width 556 height 25
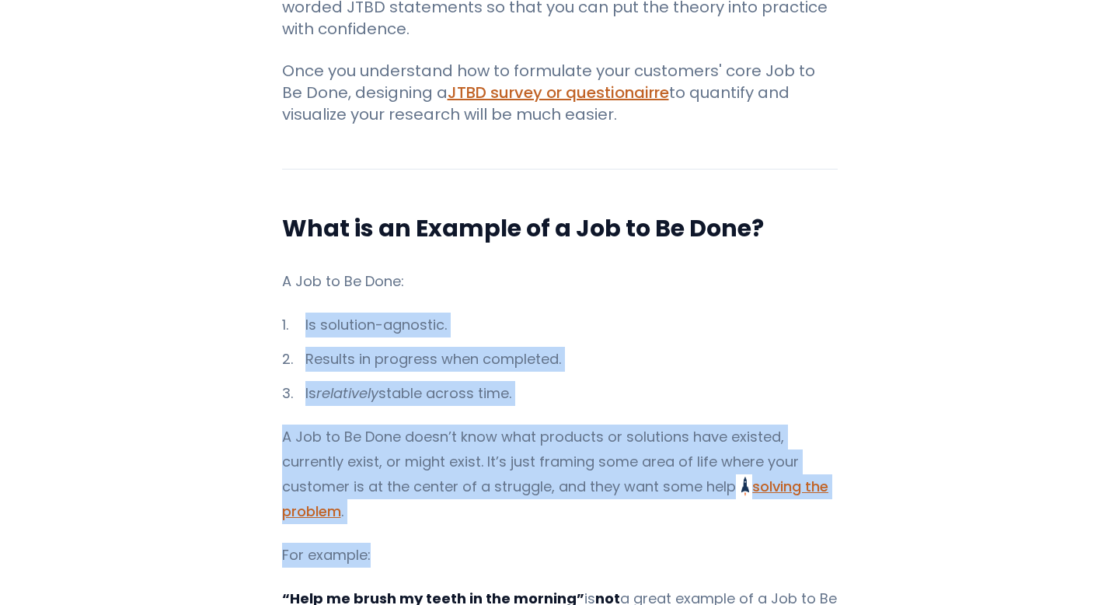
drag, startPoint x: 763, startPoint y: 278, endPoint x: 556, endPoint y: 542, distance: 335.5
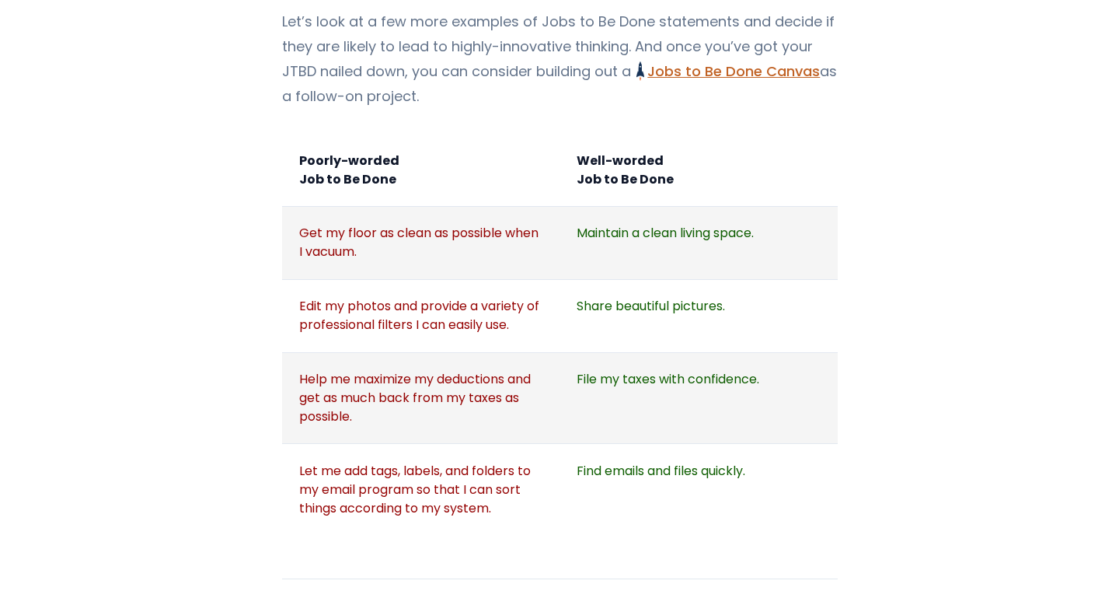
scroll to position [1811, 0]
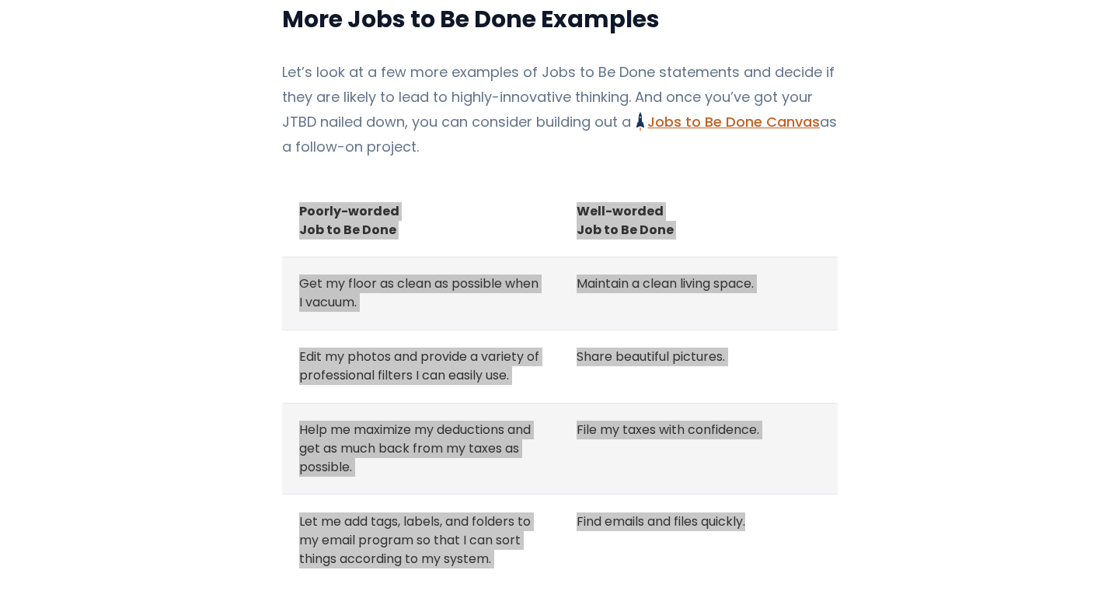
drag, startPoint x: 296, startPoint y: 141, endPoint x: 639, endPoint y: 487, distance: 486.5
click at [639, 487] on tbody "Poorly-worded Job to Be Done Well-worded Job to Be Done Get my floor as clean a…" at bounding box center [560, 384] width 556 height 401
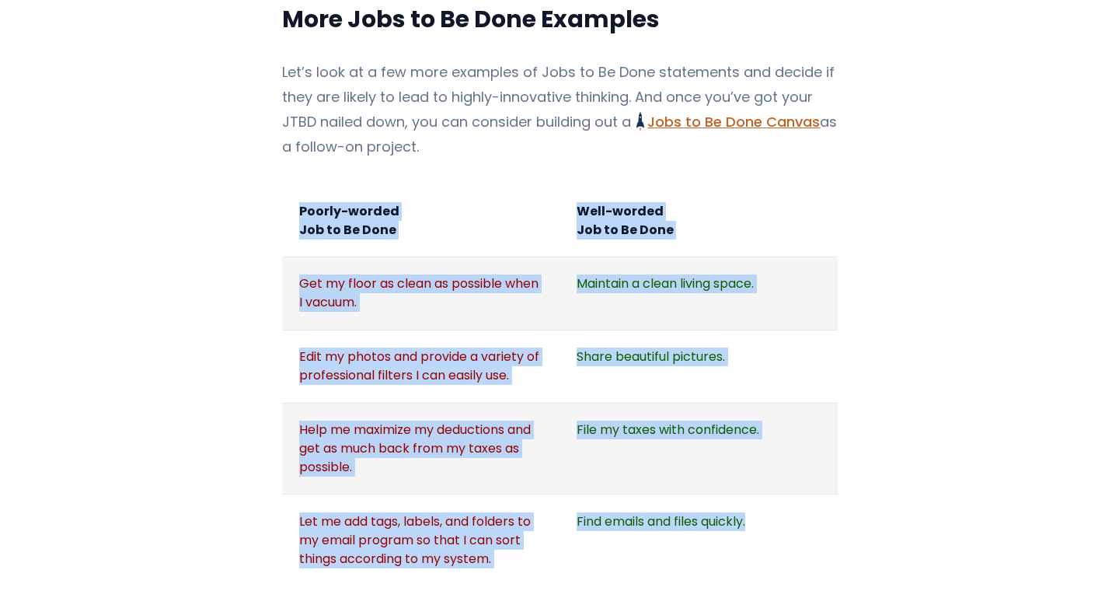
copy tbody "Poorly-worded Job to Be Done Well-worded Job to Be Done Get my floor as clean a…"
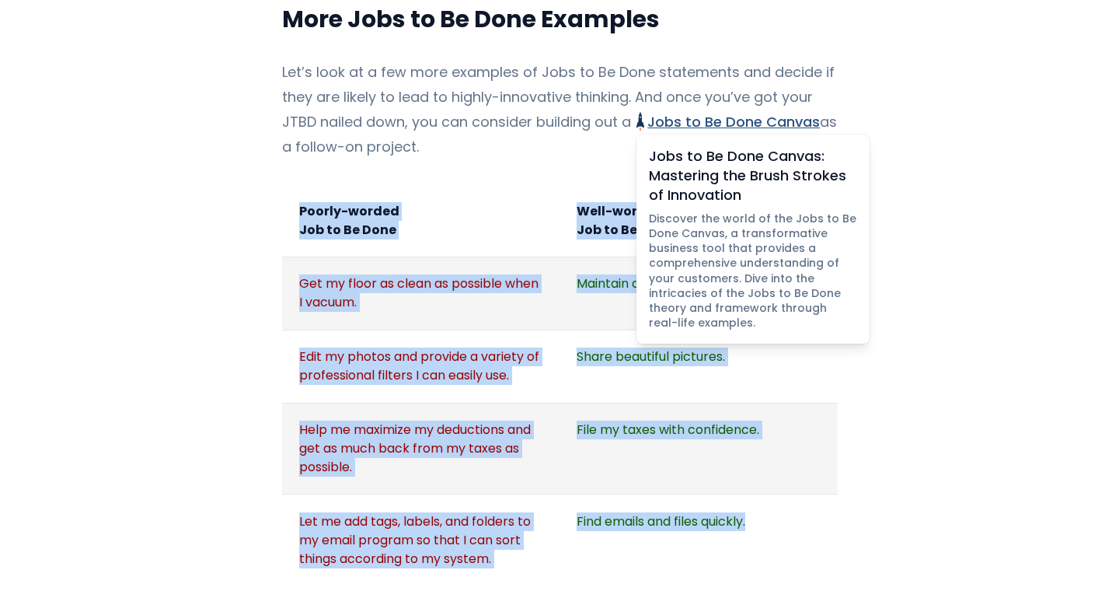
click at [684, 112] on link "Jobs to Be Done Canvas Jobs to Be Done Canvas: Mastering the Brush Strokes of I…" at bounding box center [728, 121] width 183 height 19
